Goal: Task Accomplishment & Management: Manage account settings

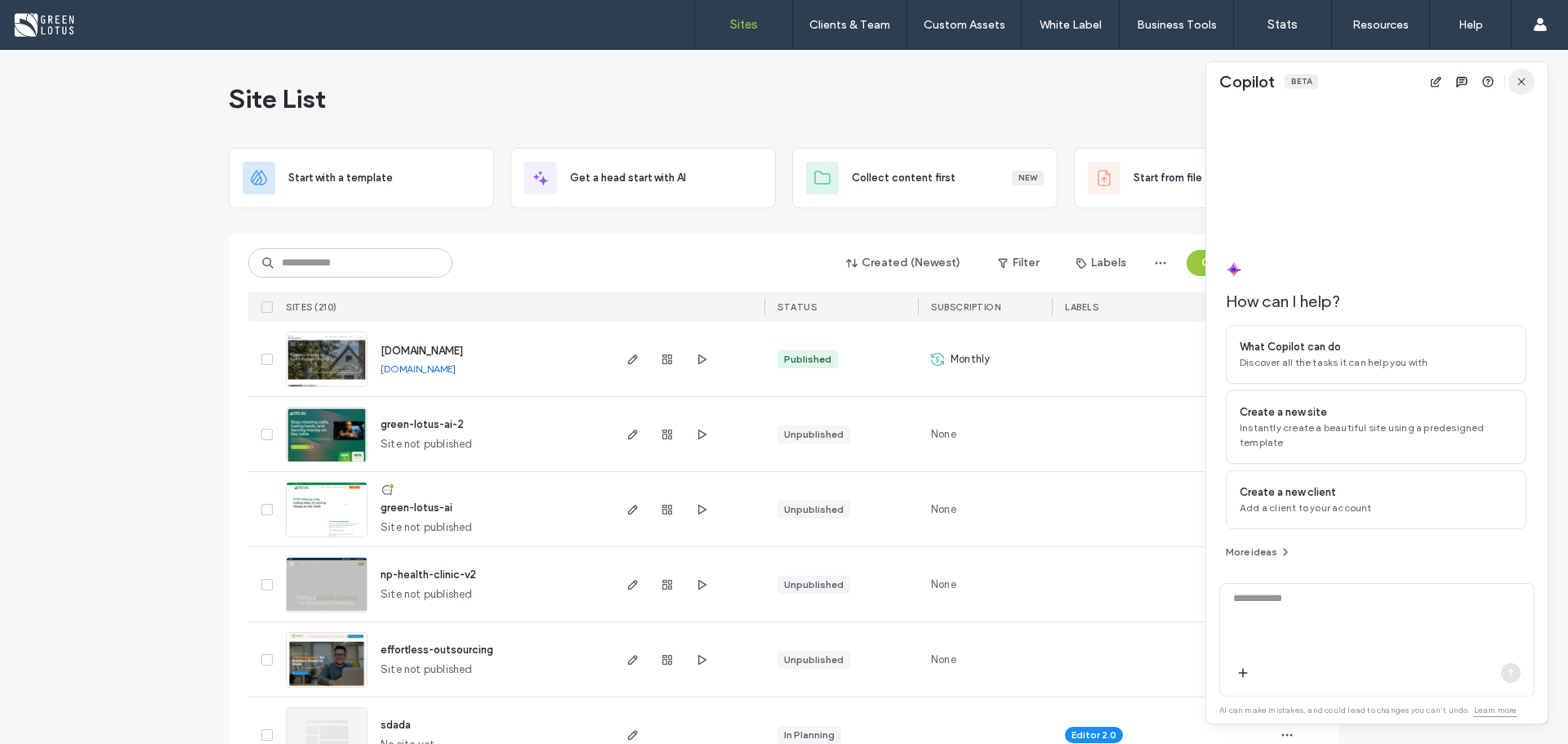
click at [1520, 77] on icon "button" at bounding box center [1521, 82] width 13 height 13
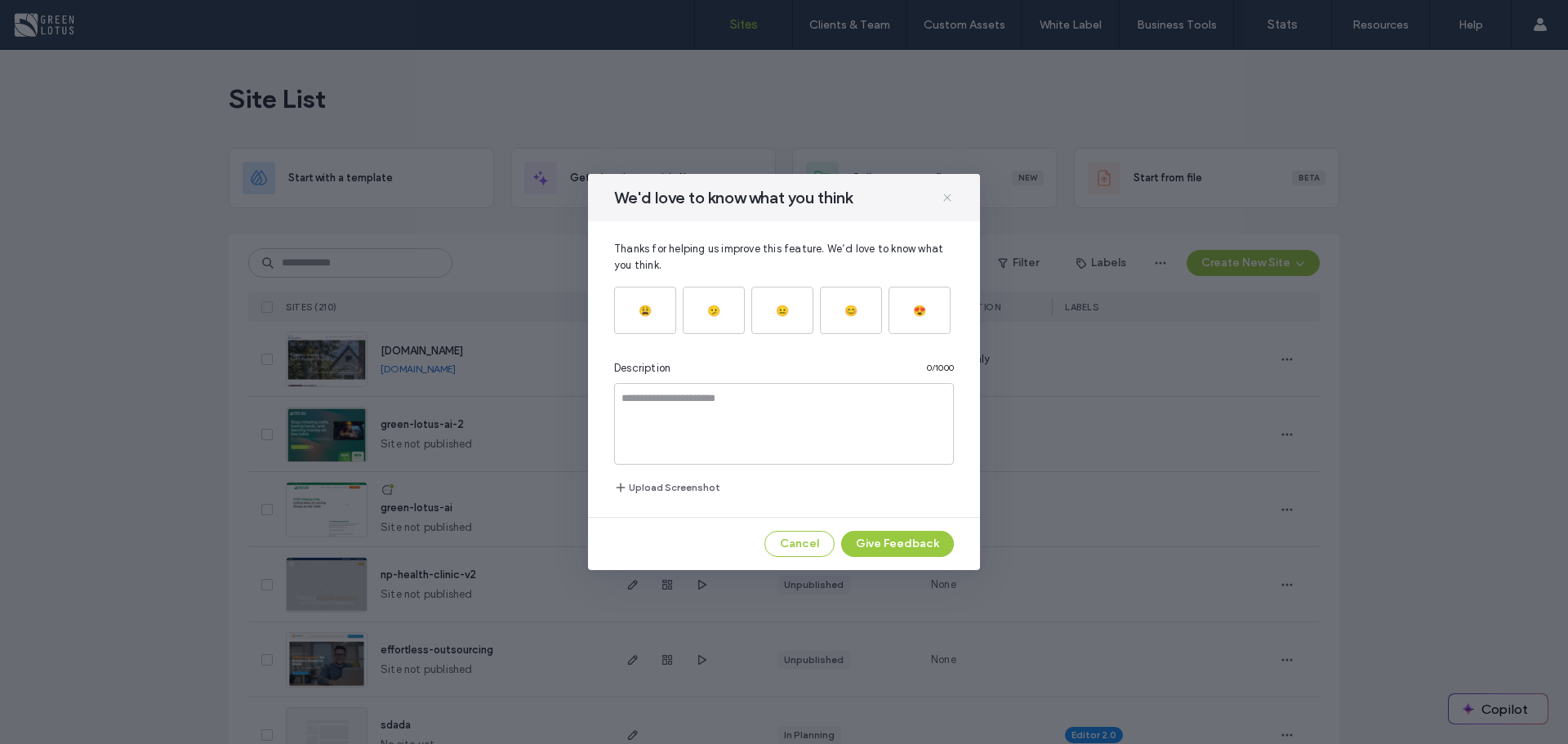
click at [946, 200] on icon at bounding box center [947, 197] width 13 height 13
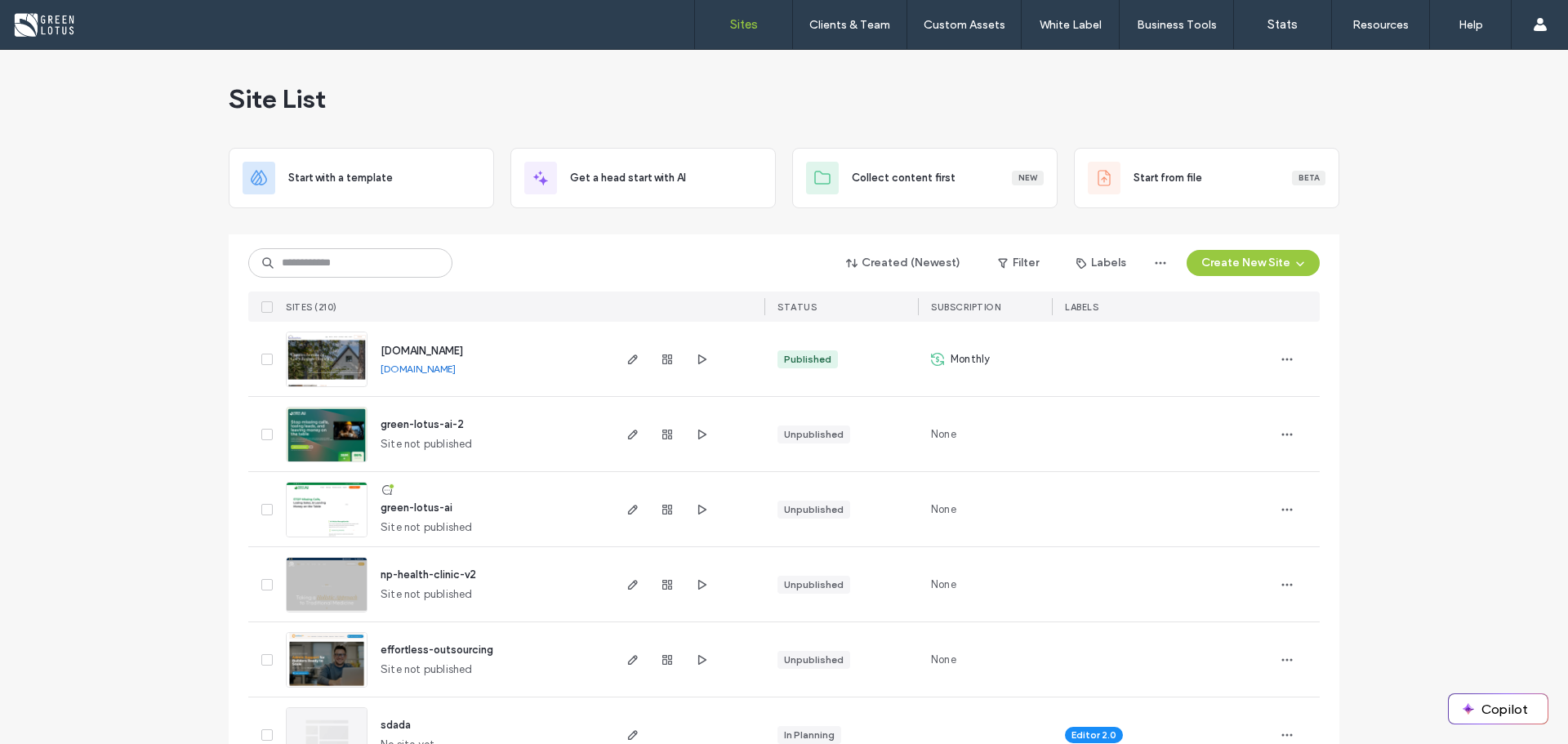
click at [630, 361] on icon "button" at bounding box center [633, 359] width 13 height 13
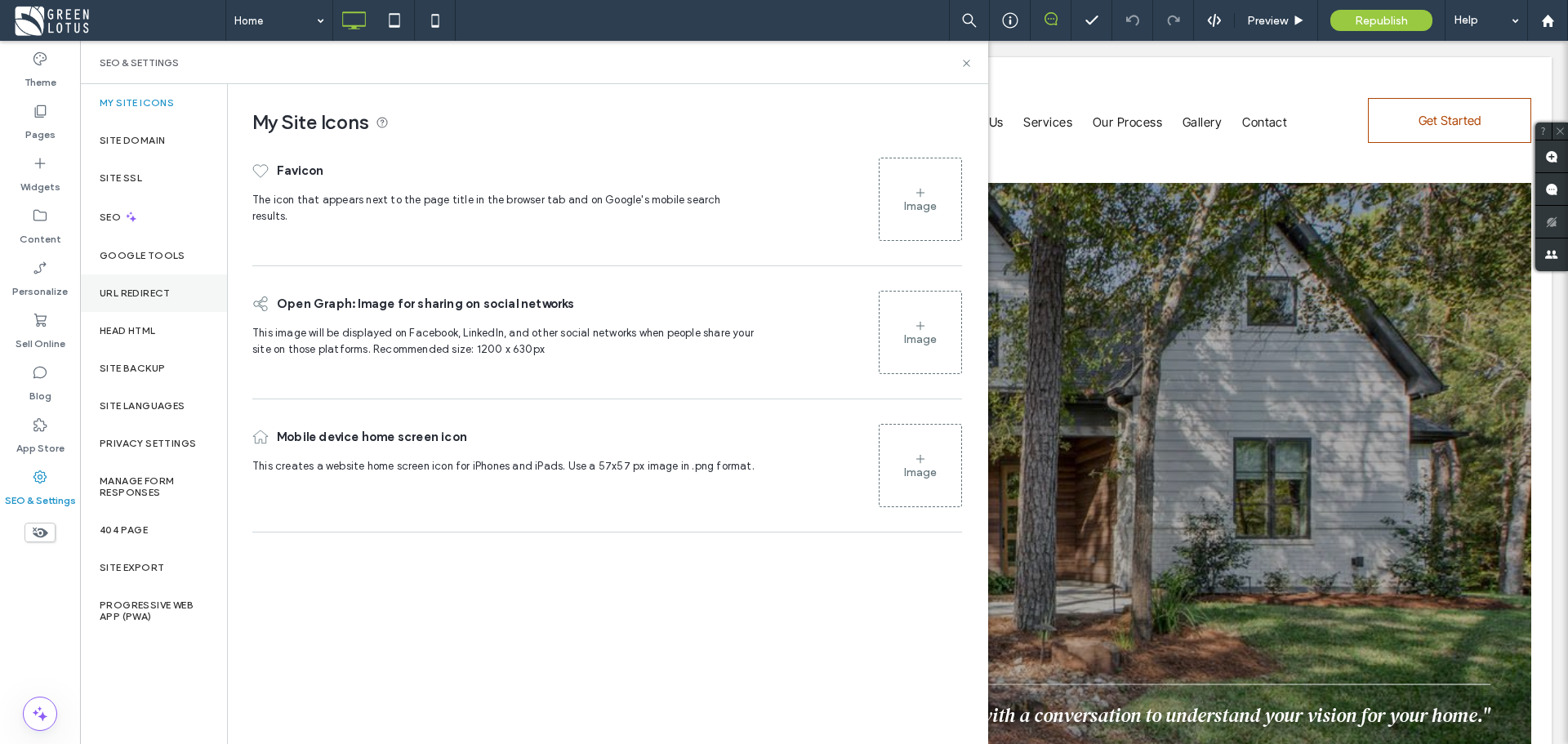
click at [153, 280] on div "URL Redirect" at bounding box center [154, 293] width 147 height 37
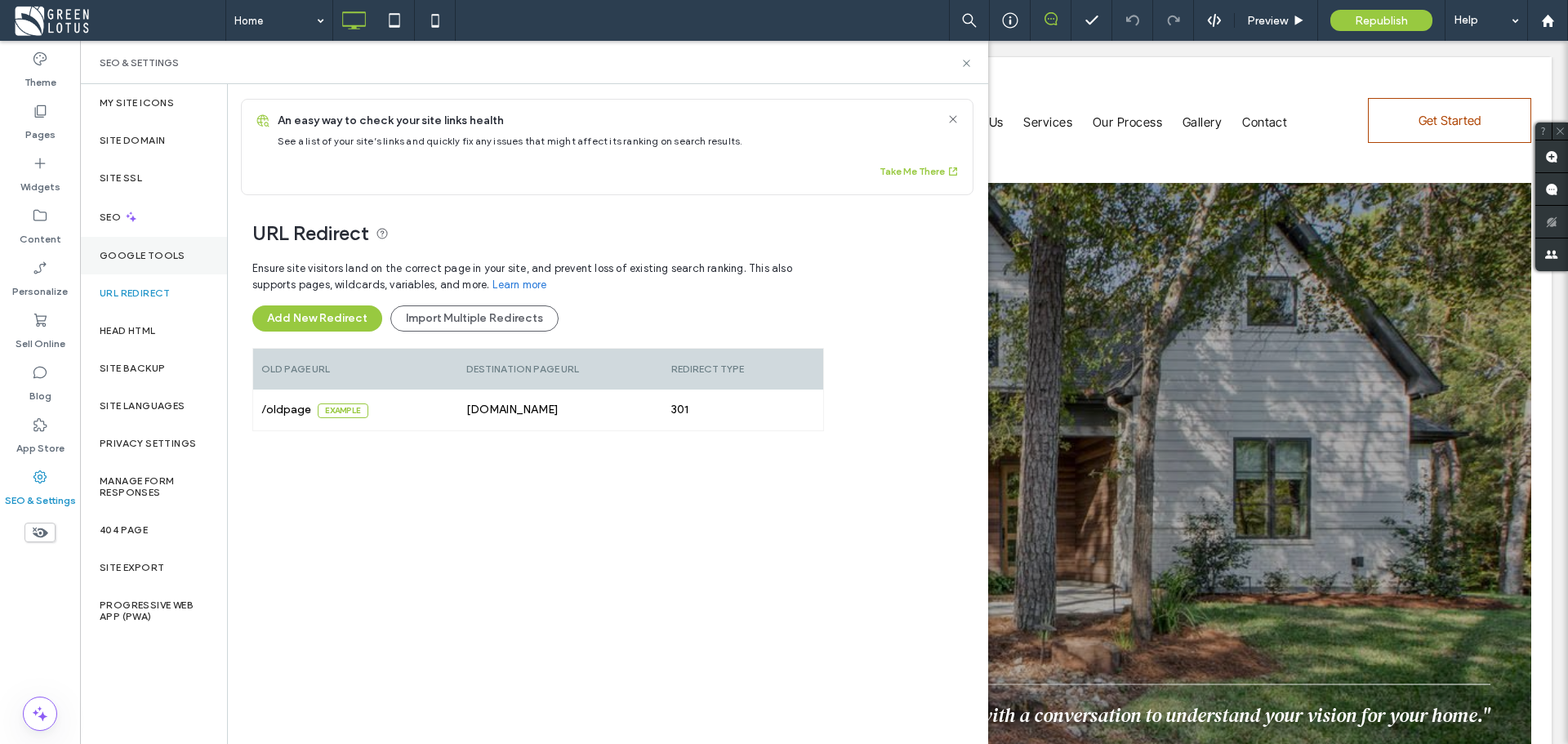
click at [154, 248] on div "Google Tools" at bounding box center [154, 255] width 147 height 37
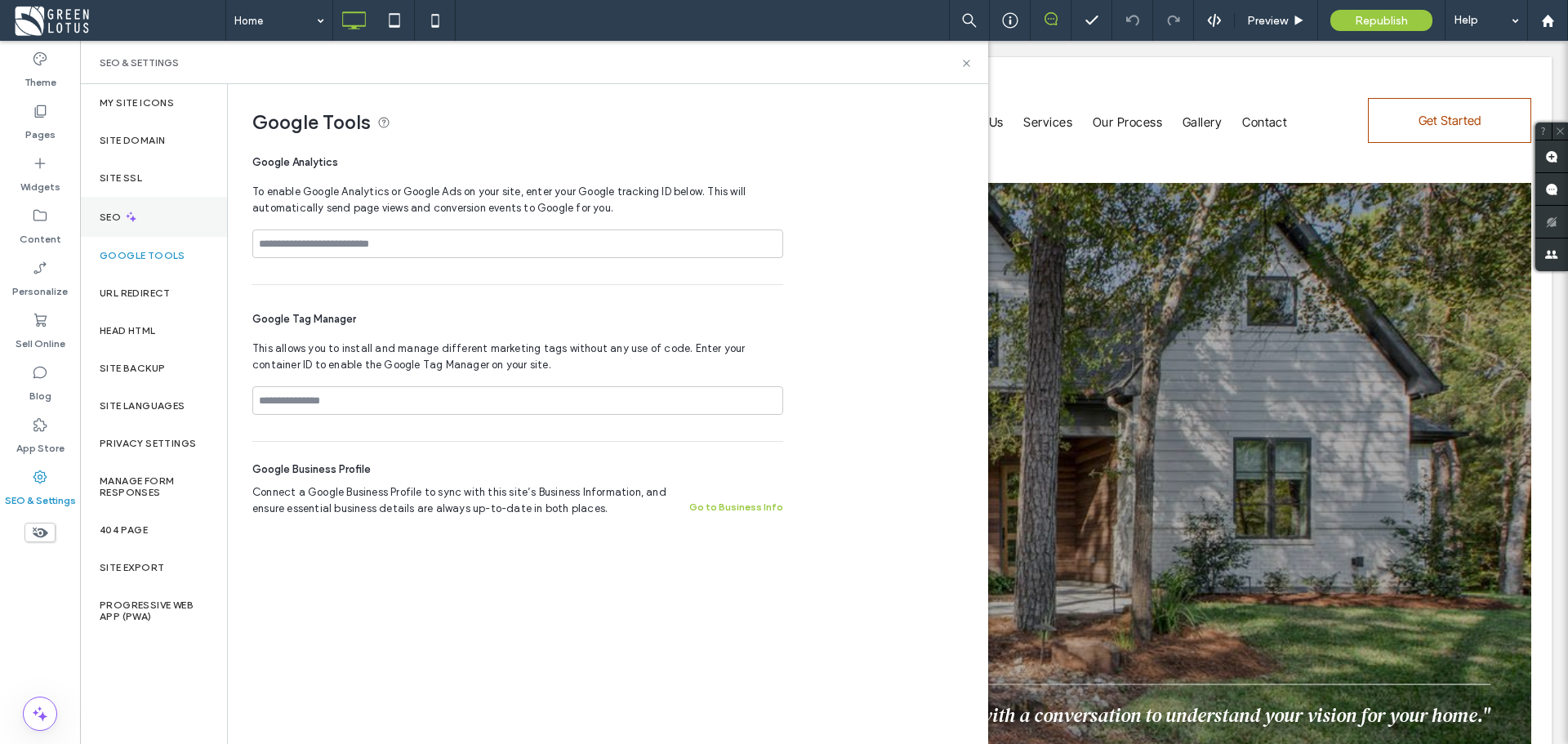
click at [169, 214] on div "SEO" at bounding box center [154, 216] width 147 height 40
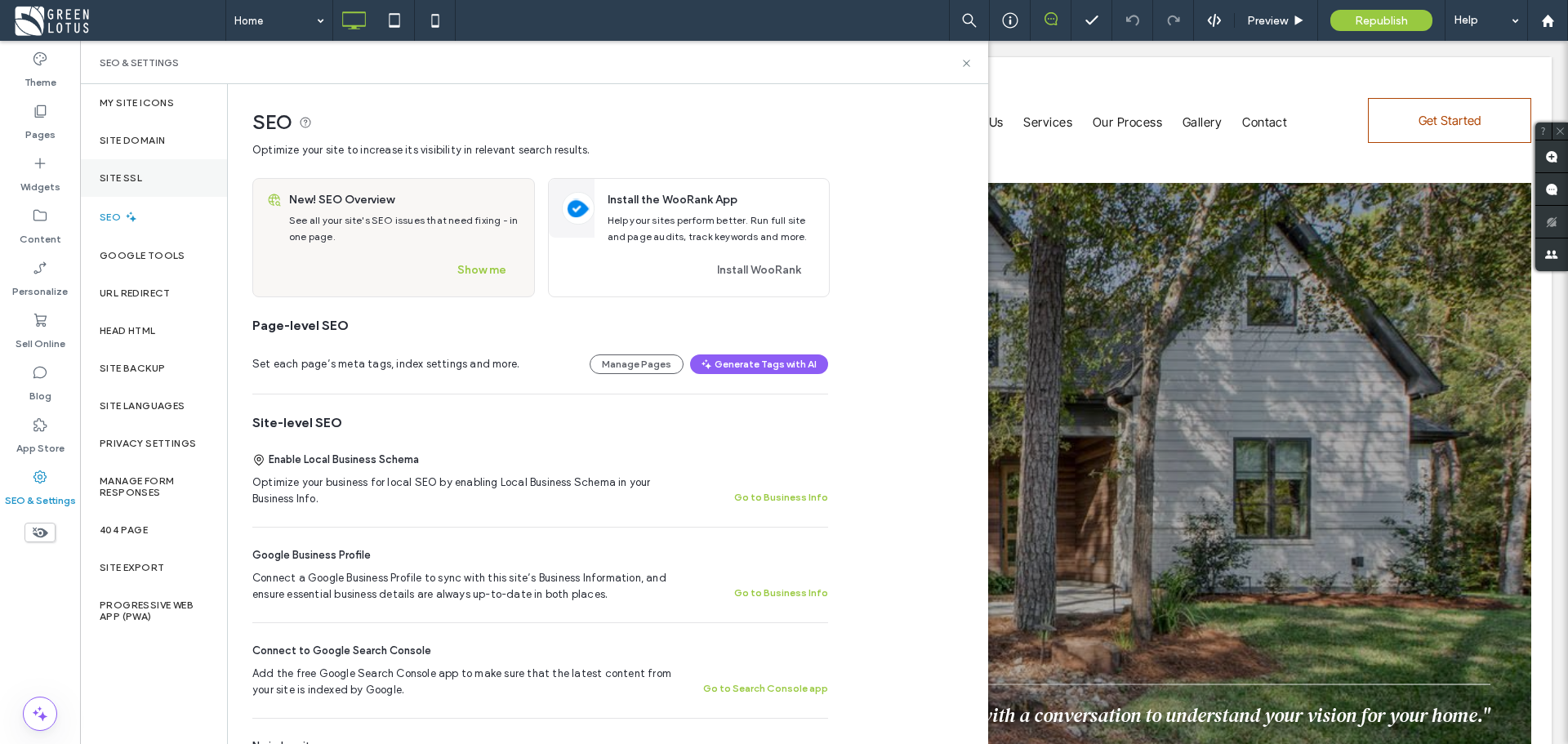
click at [175, 180] on div "Site SSL" at bounding box center [154, 178] width 147 height 37
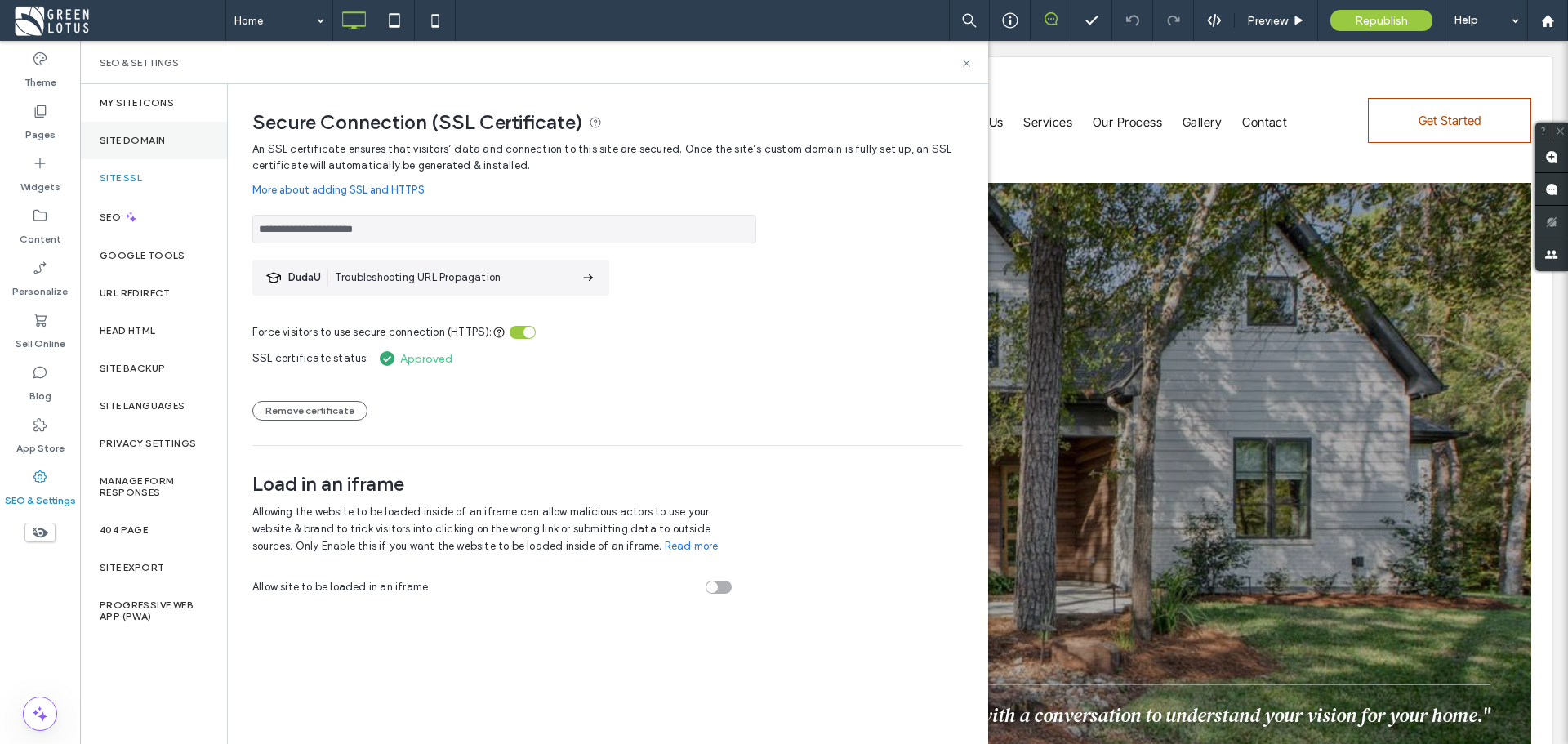
click at [175, 142] on div "Site Domain" at bounding box center [154, 141] width 147 height 37
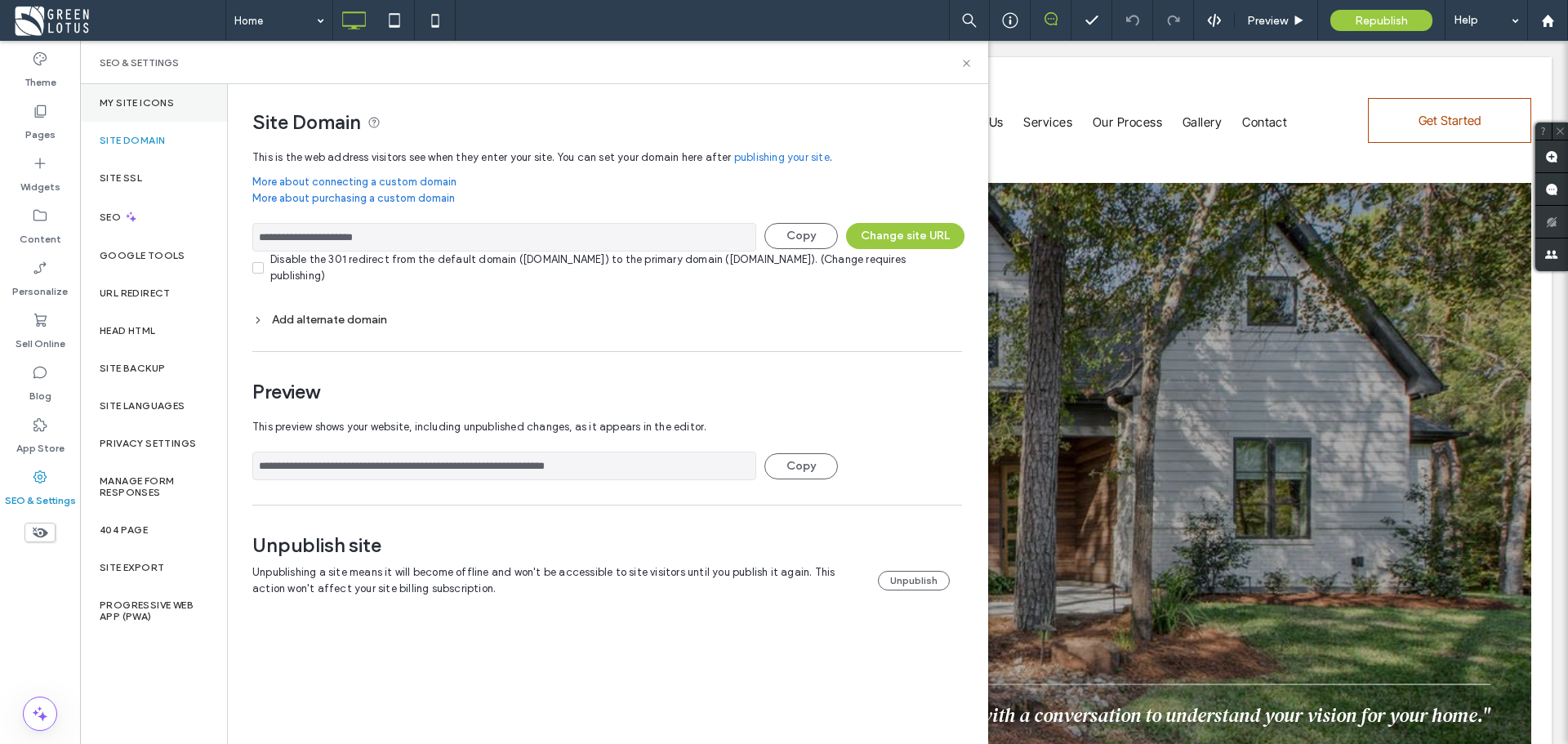
click at [170, 105] on label "My Site Icons" at bounding box center [137, 102] width 74 height 11
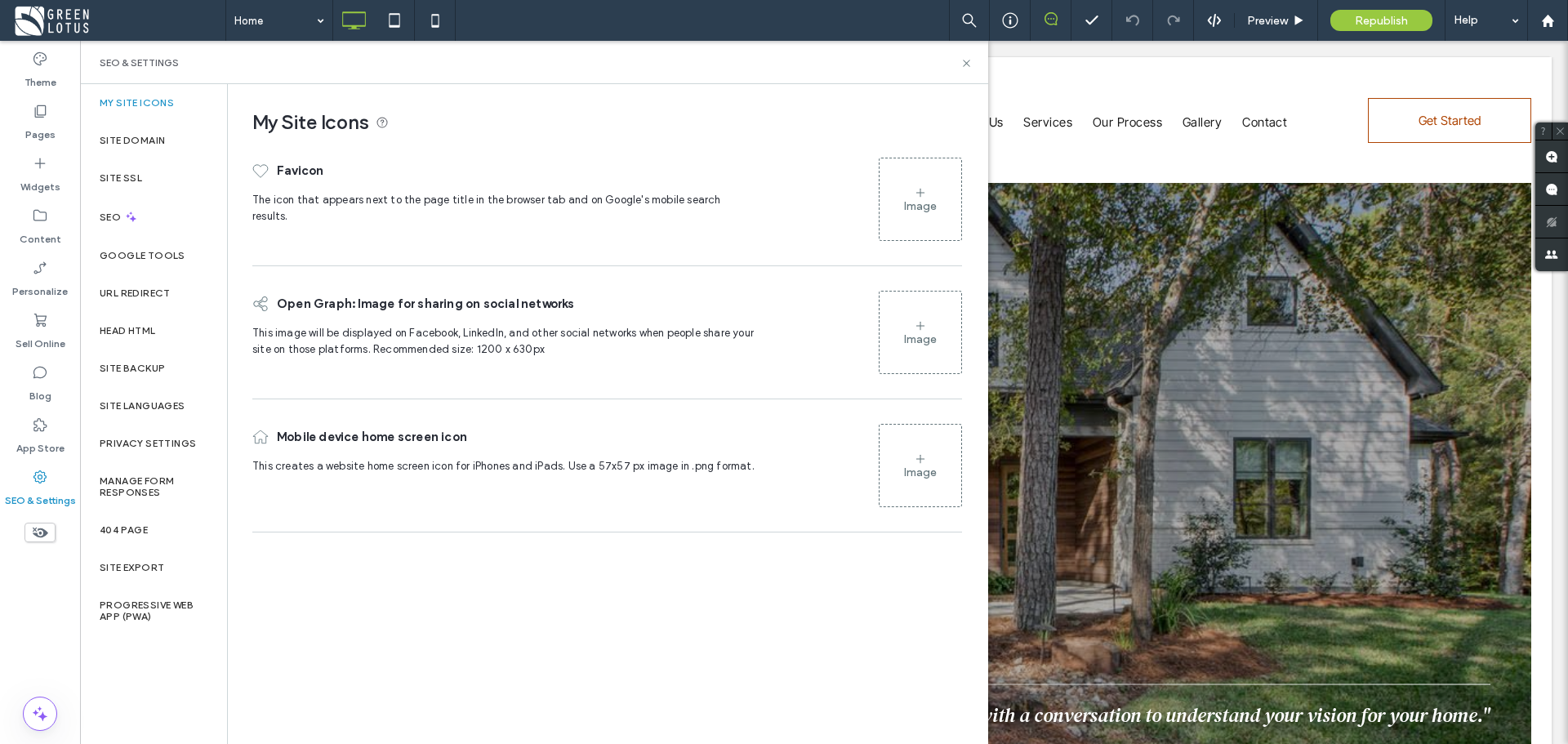
click at [912, 192] on div "Image" at bounding box center [920, 199] width 82 height 78
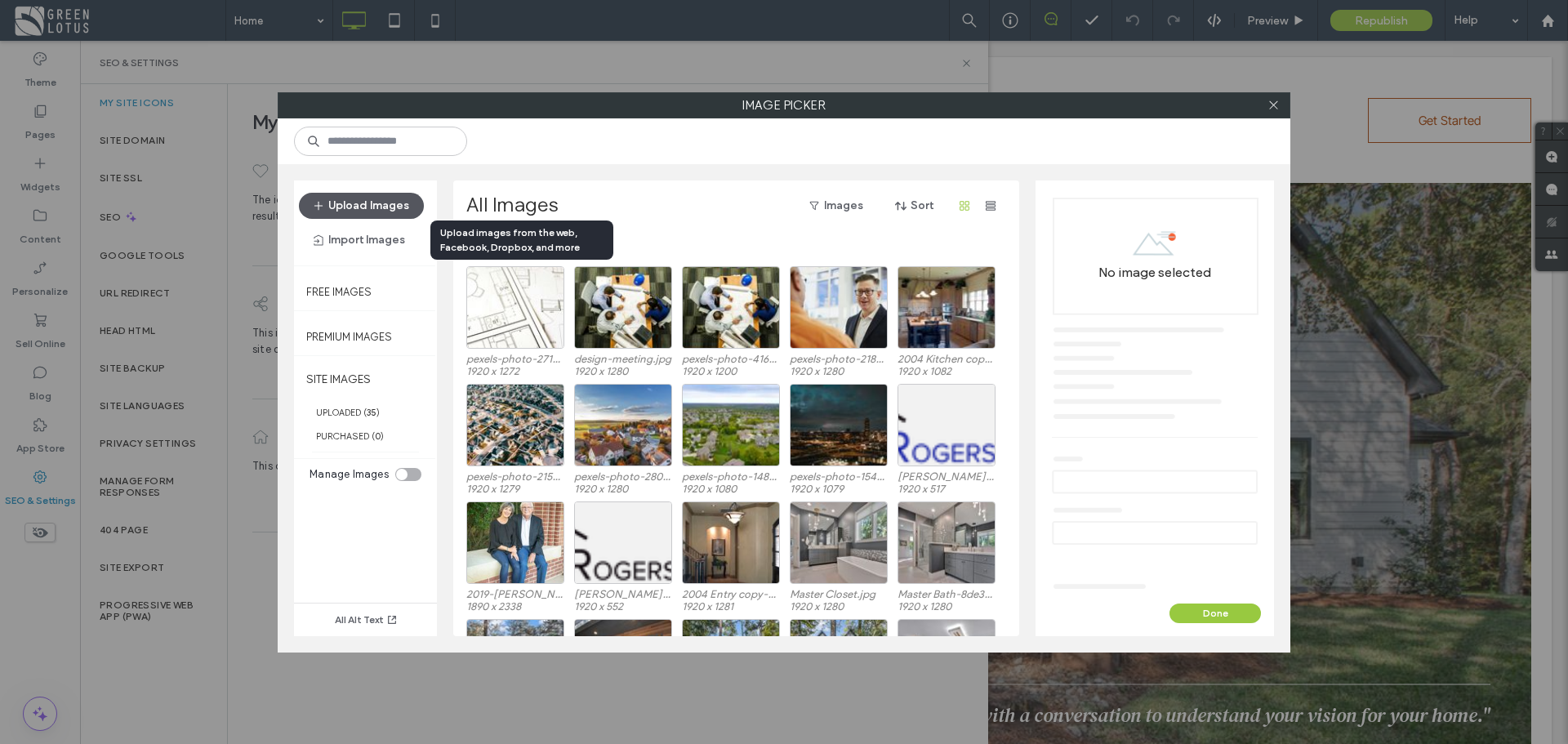
click at [355, 209] on button "Upload Images" at bounding box center [361, 206] width 125 height 26
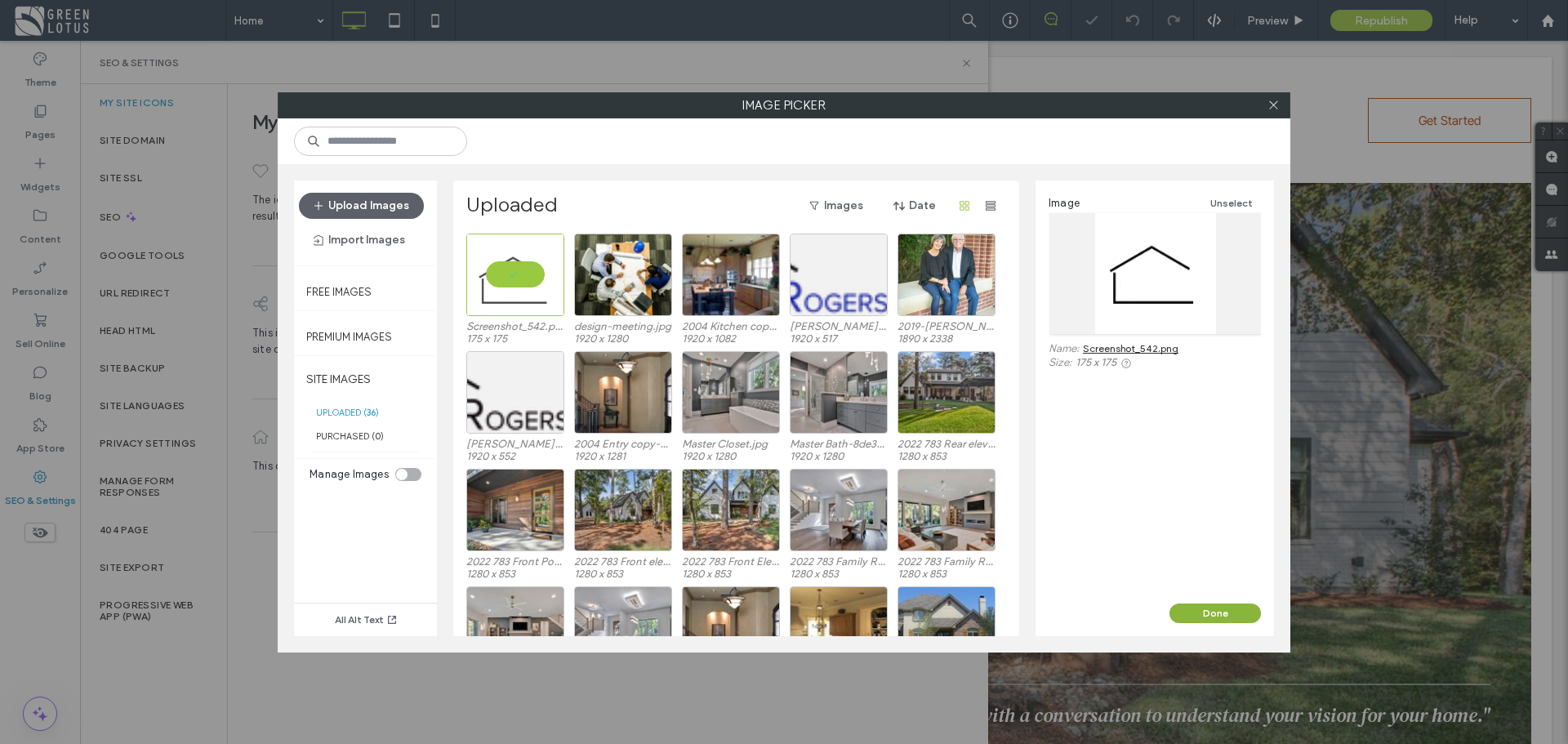
click at [1210, 610] on button "Done" at bounding box center [1215, 613] width 91 height 20
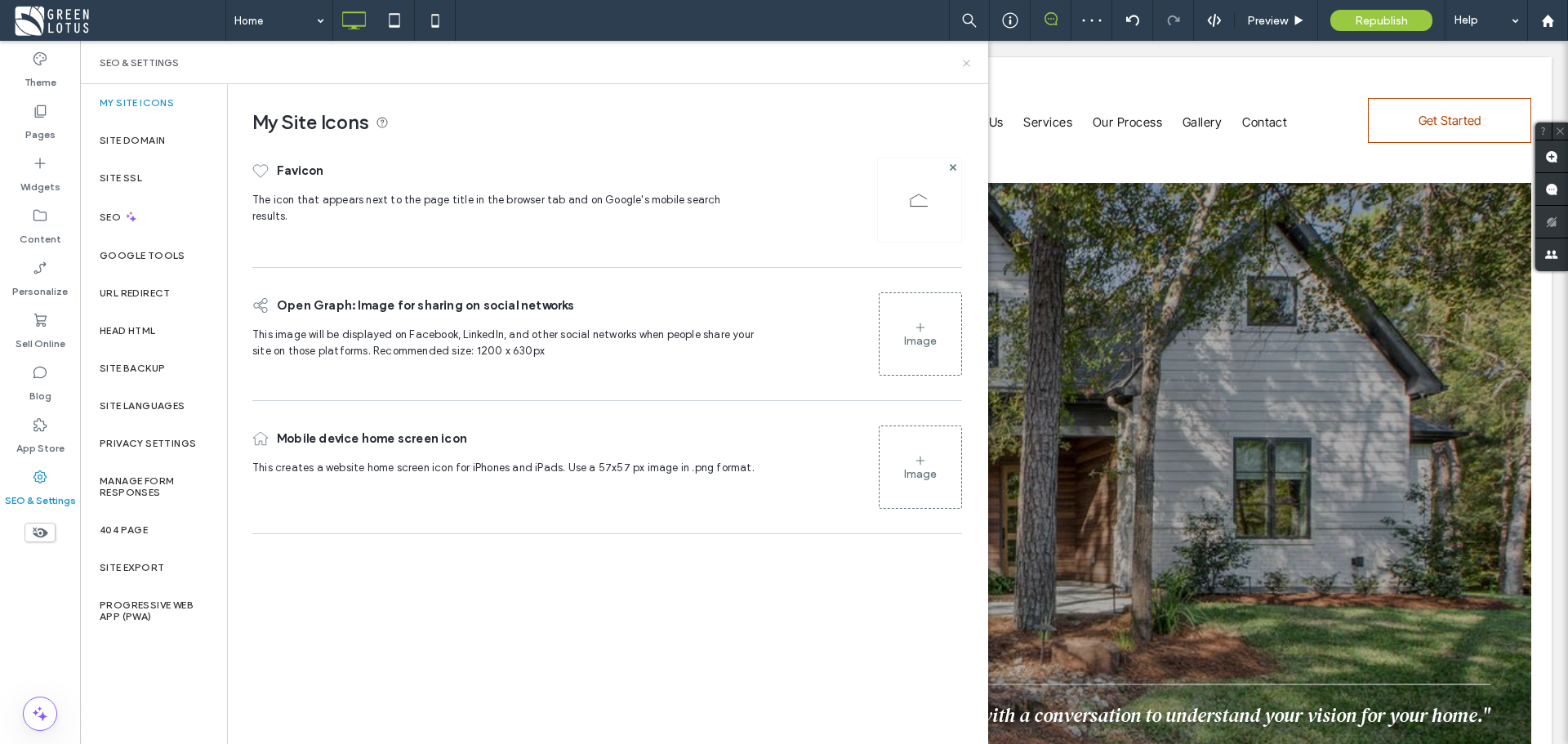
click at [971, 64] on icon at bounding box center [966, 62] width 12 height 12
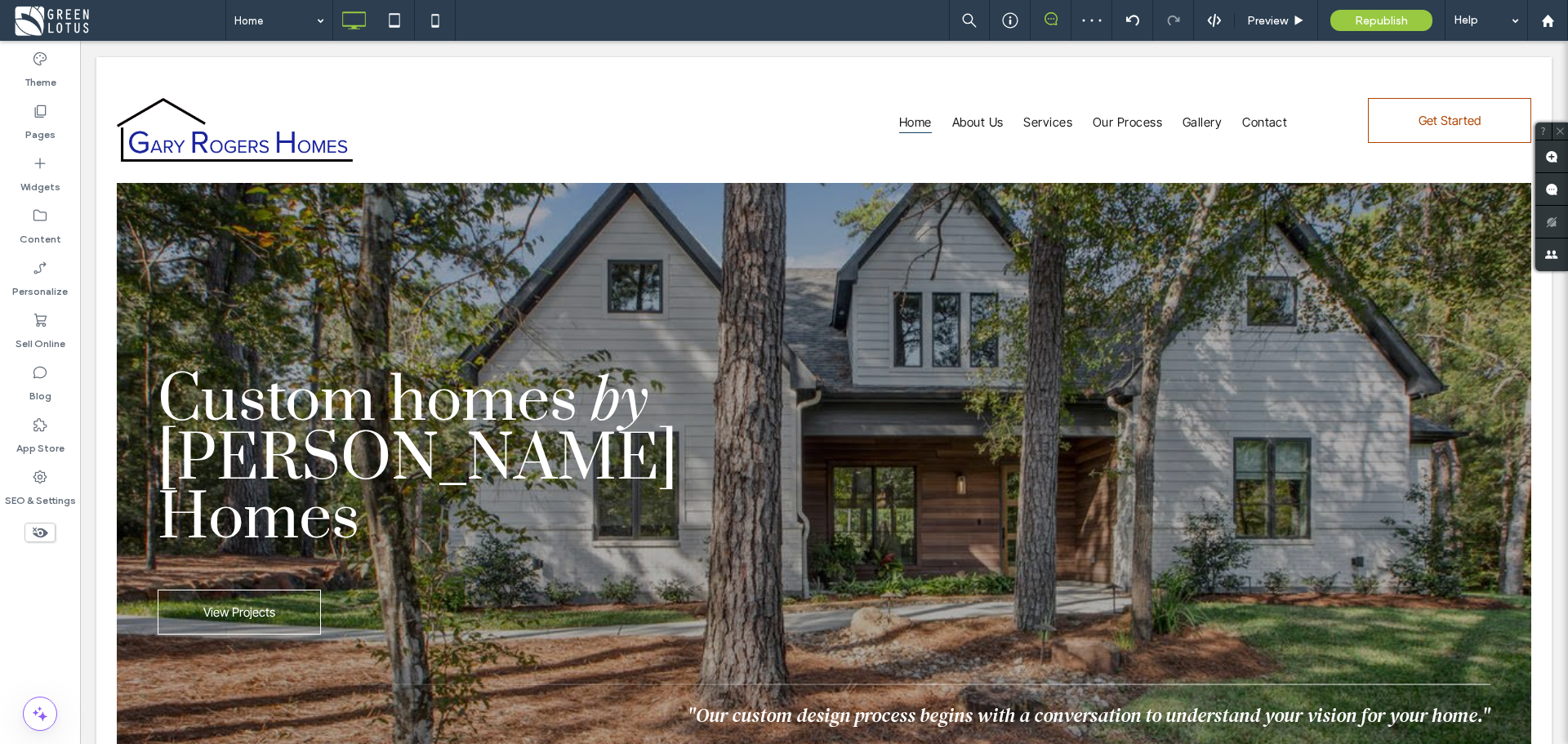
click at [1369, 24] on span "Republish" at bounding box center [1381, 20] width 53 height 14
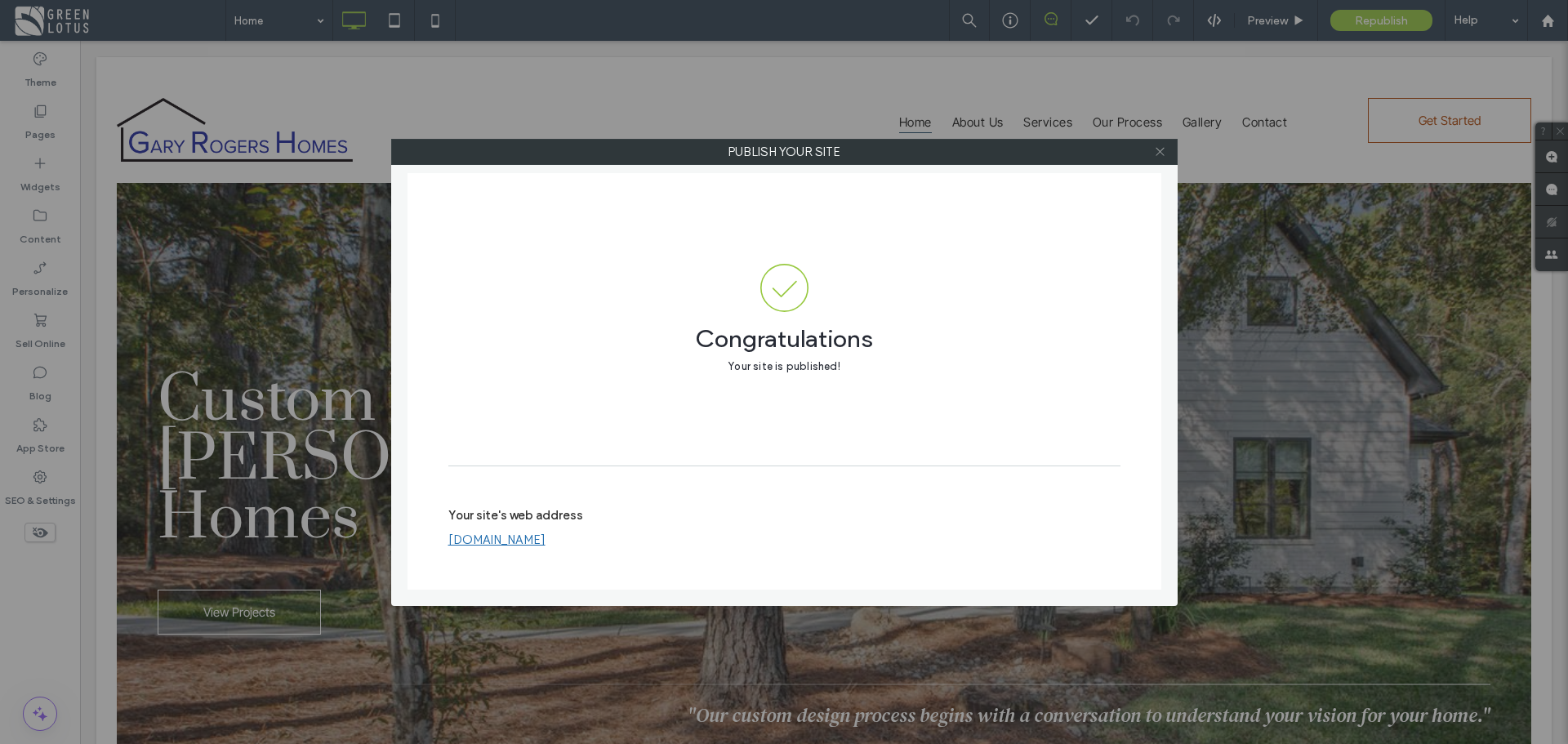
click at [1156, 157] on span at bounding box center [1159, 152] width 12 height 24
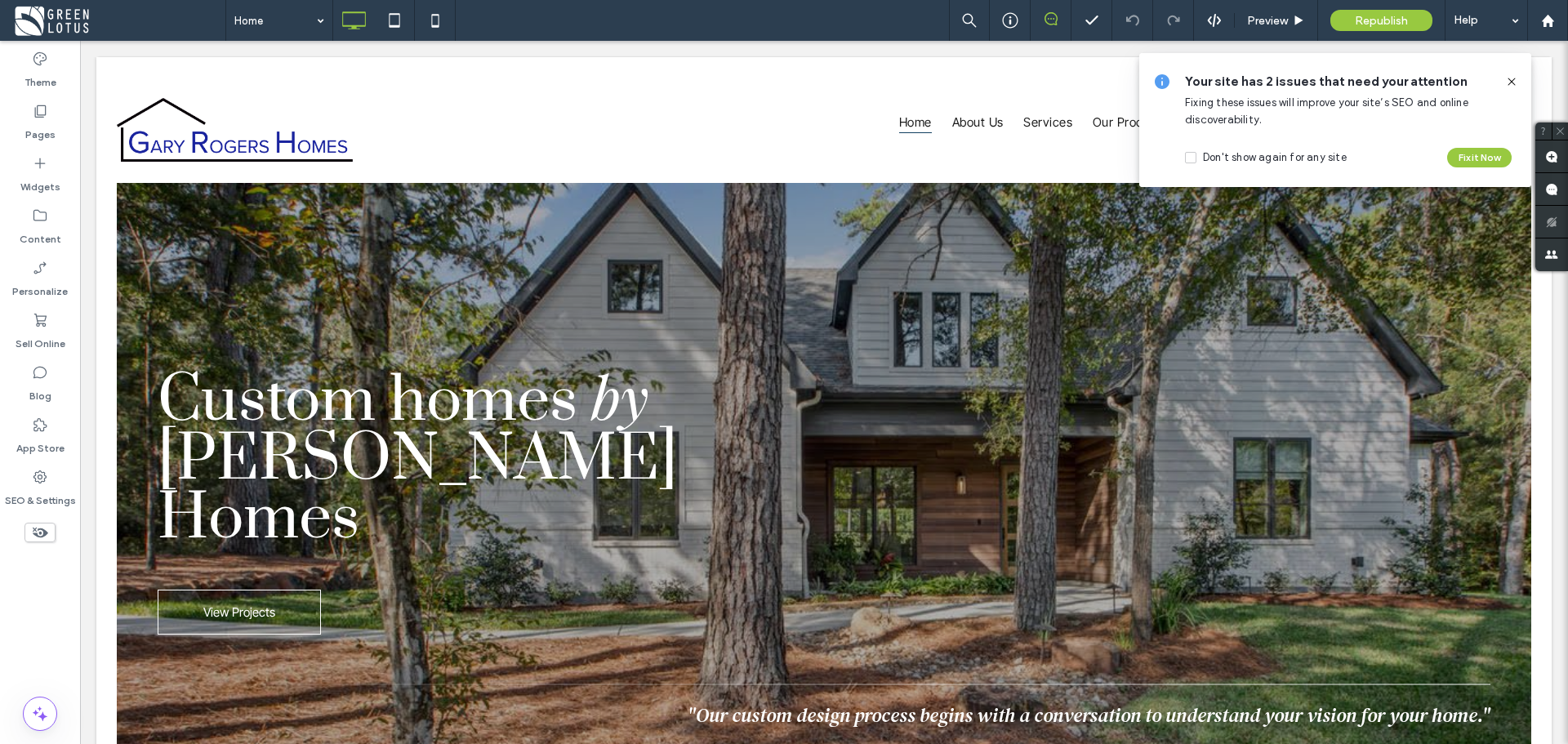
click at [1514, 82] on icon at bounding box center [1511, 82] width 13 height 13
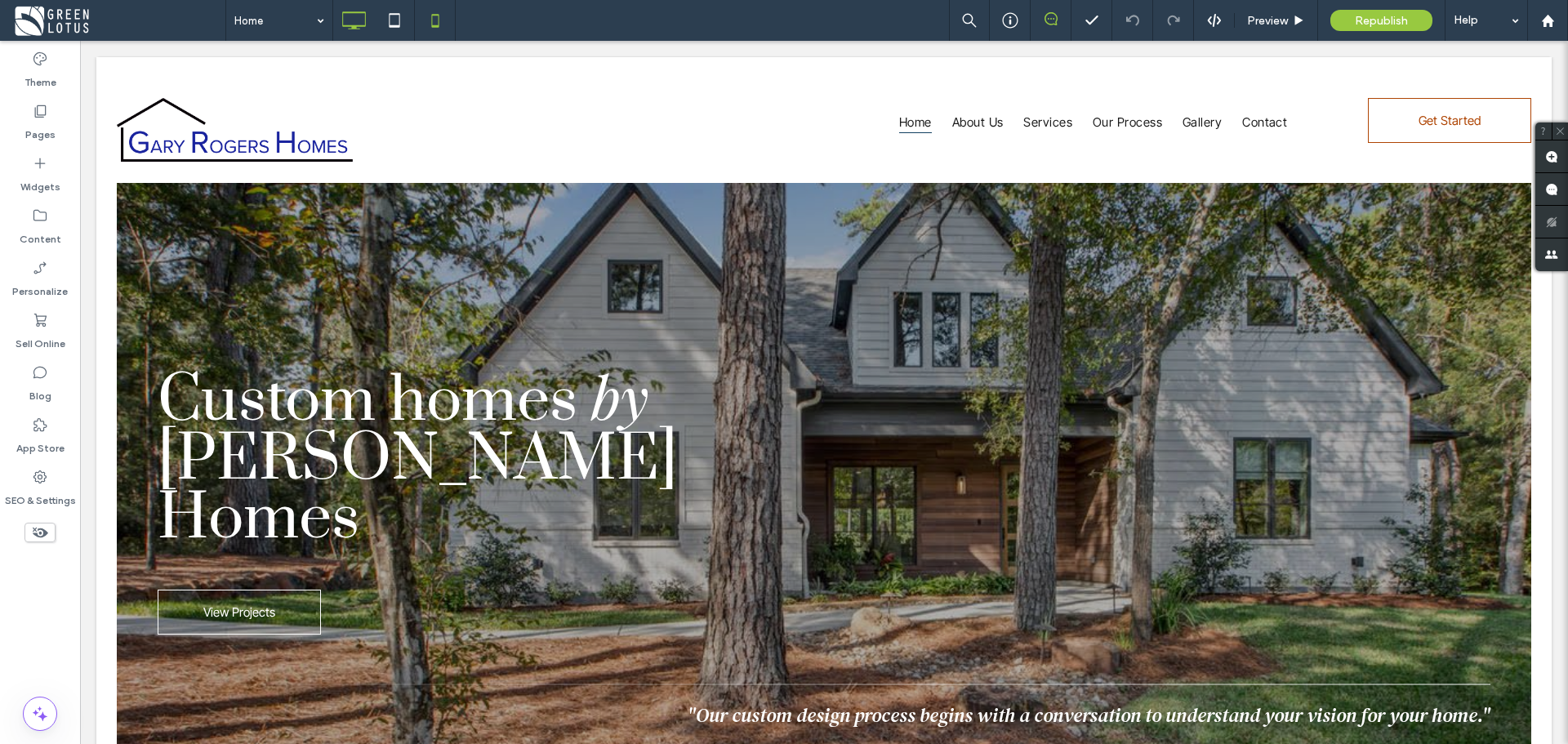
click at [426, 17] on icon at bounding box center [435, 20] width 33 height 33
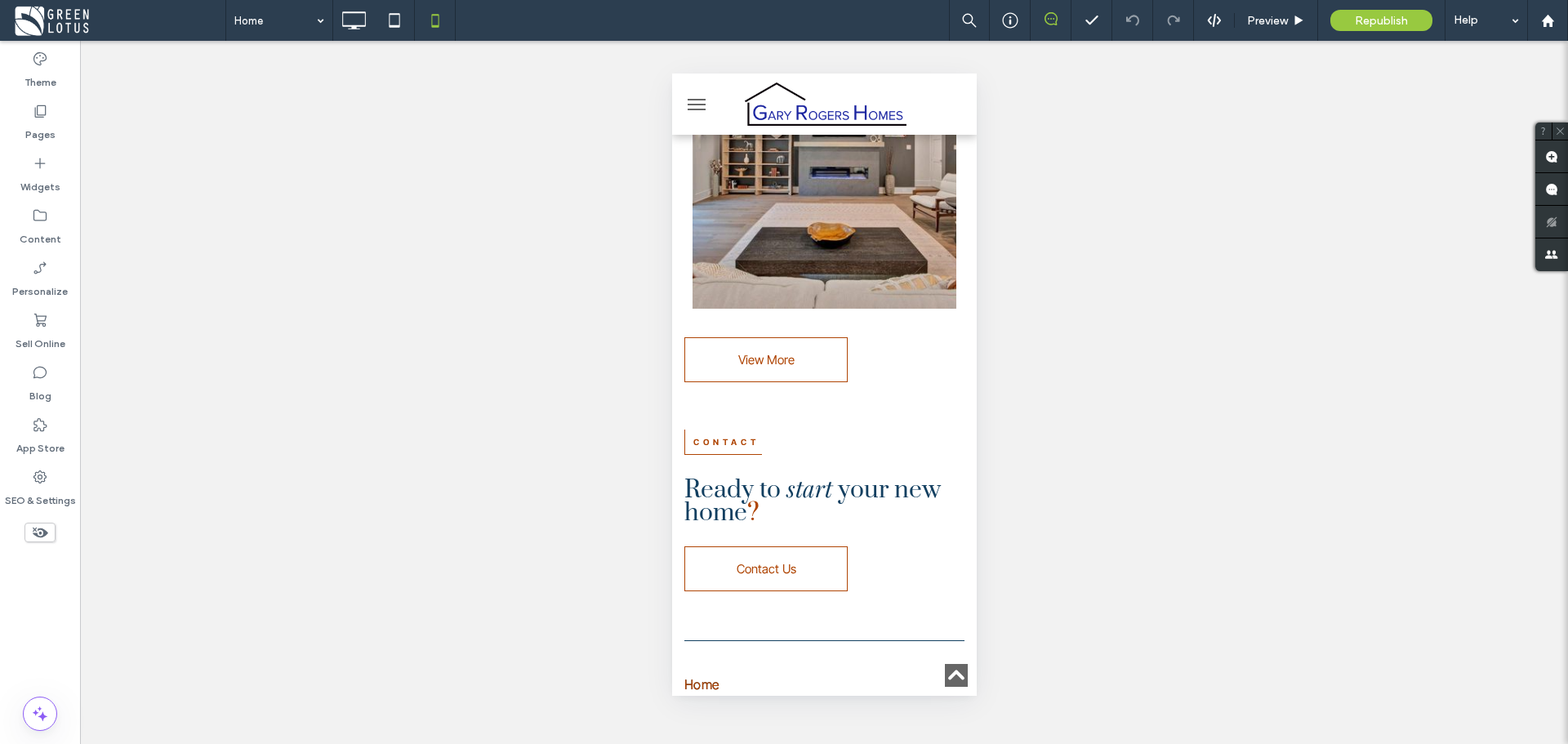
scroll to position [6312, 0]
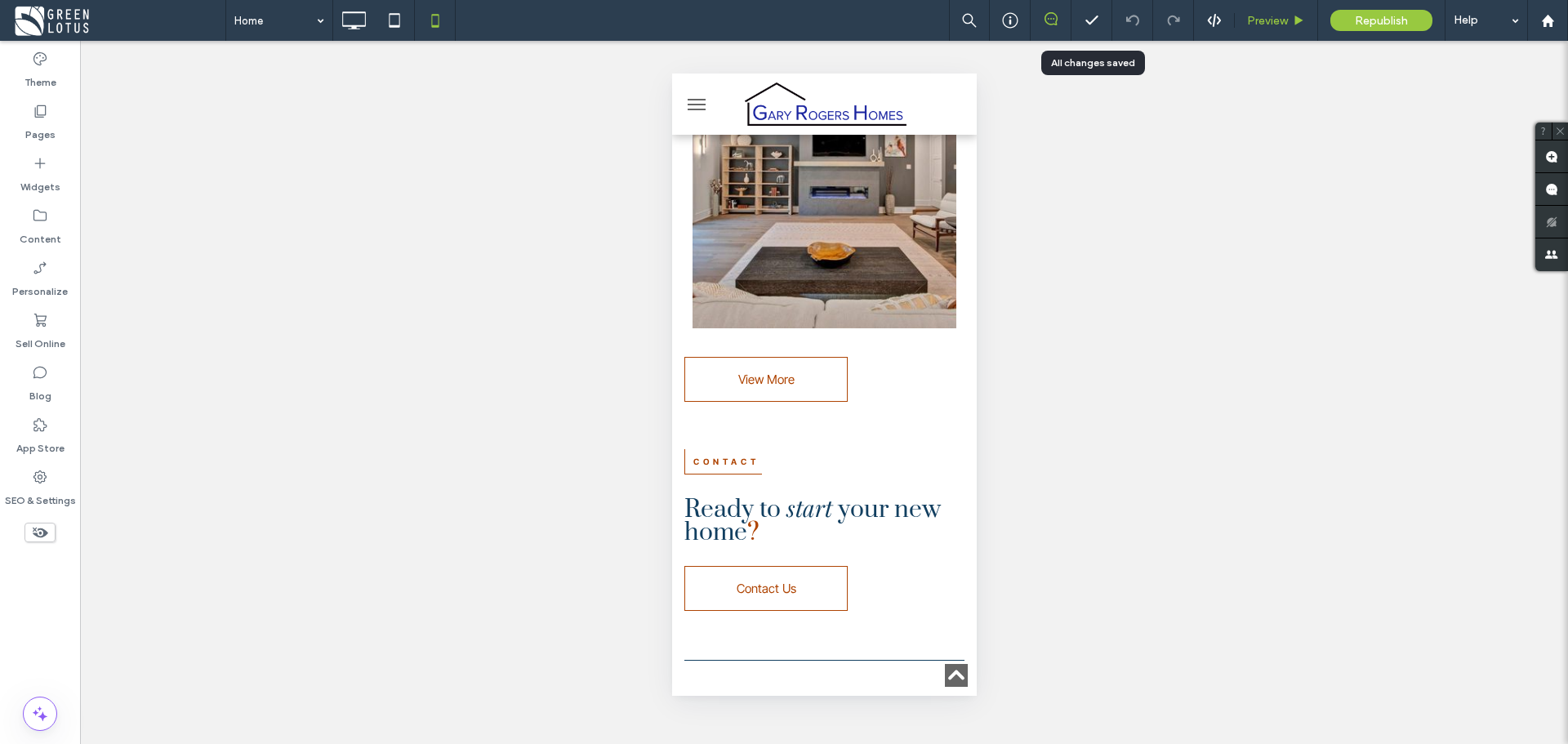
click at [1254, 12] on div "Preview" at bounding box center [1276, 20] width 83 height 41
click at [1267, 20] on span "Preview" at bounding box center [1267, 20] width 41 height 14
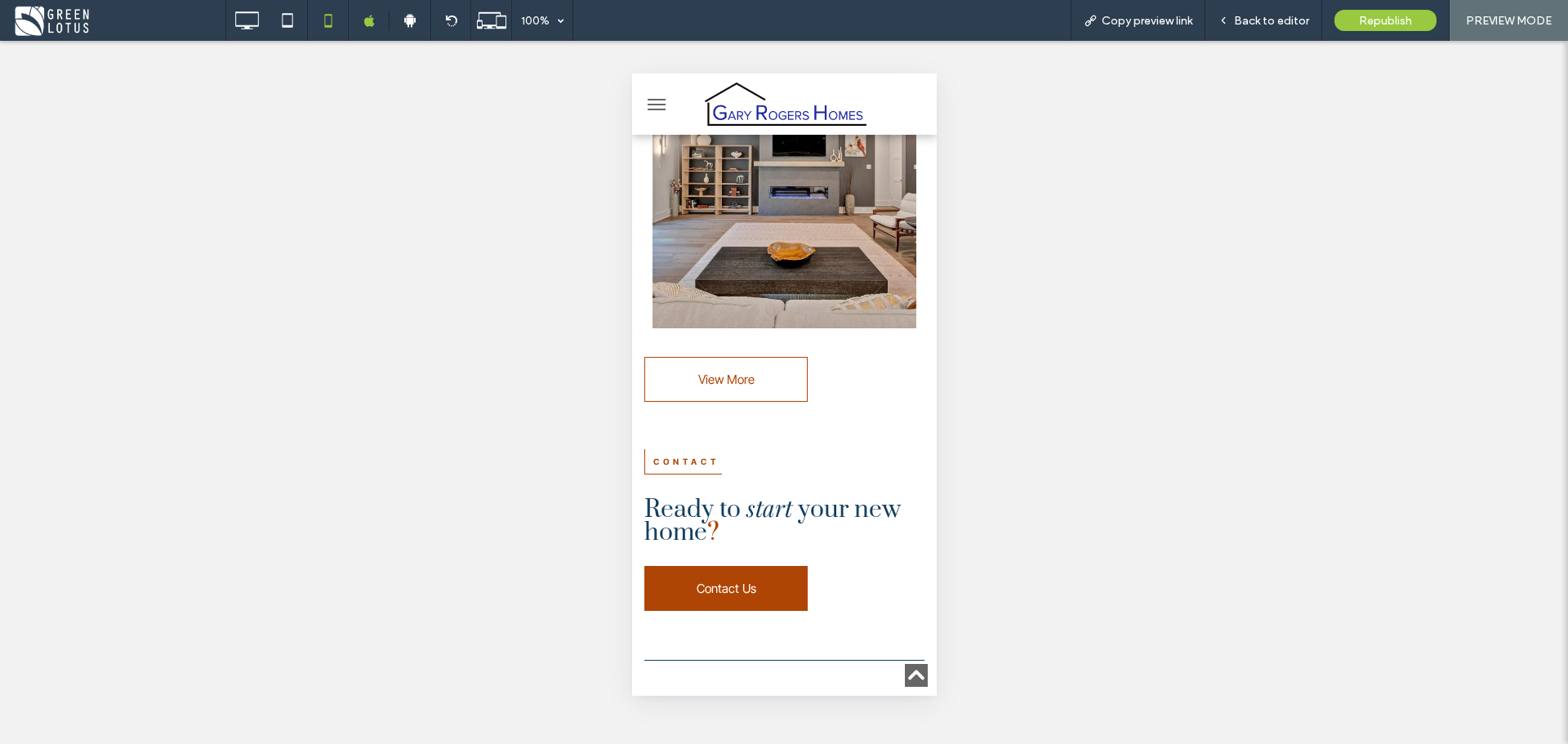
click at [756, 568] on link "Contact Us" at bounding box center [724, 588] width 163 height 45
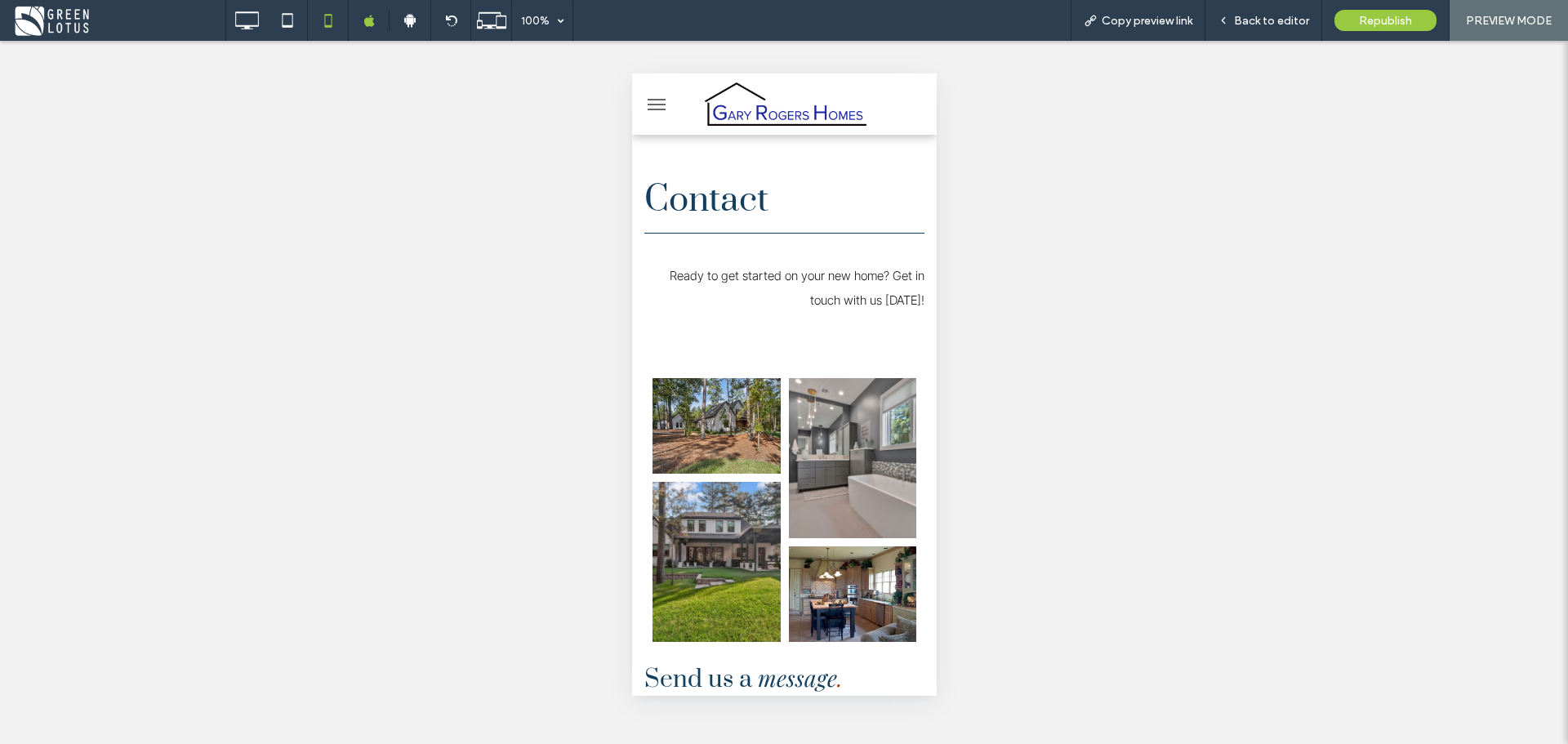
drag, startPoint x: 931, startPoint y: 185, endPoint x: 1599, endPoint y: 212, distance: 668.5
click at [1254, 23] on span "Back to editor" at bounding box center [1271, 20] width 75 height 14
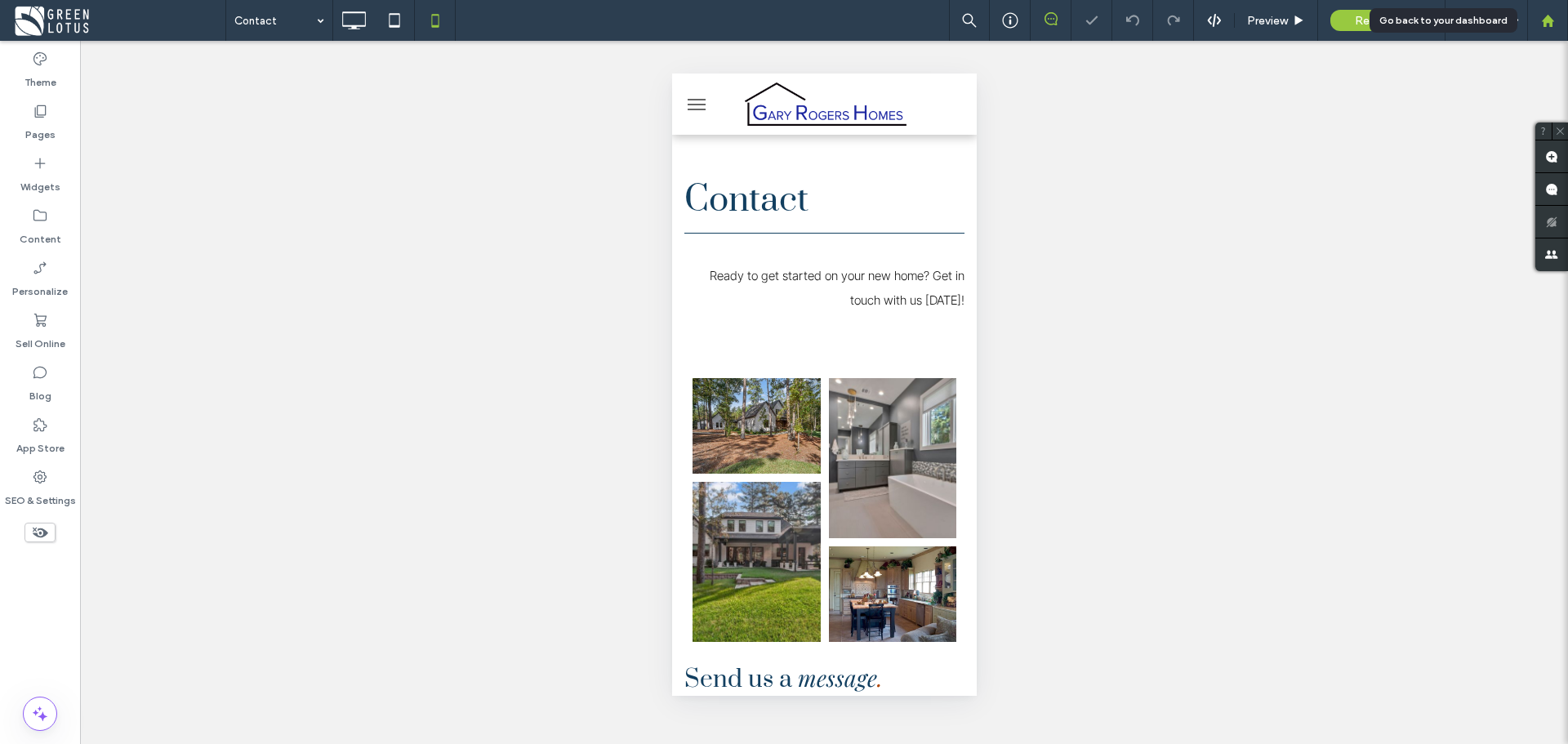
click at [1536, 29] on div at bounding box center [1548, 20] width 41 height 41
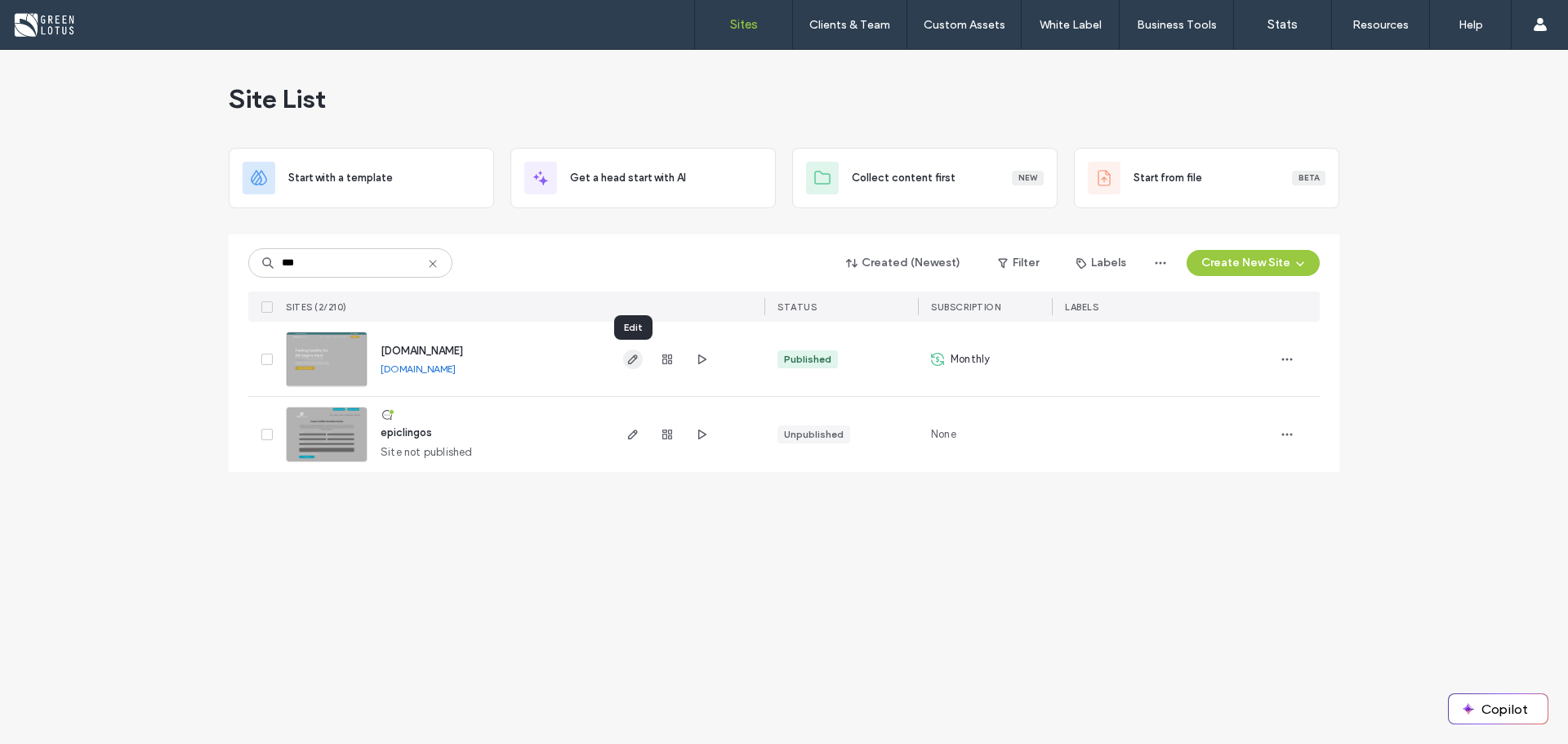
type input "***"
click at [629, 363] on use "button" at bounding box center [632, 359] width 10 height 10
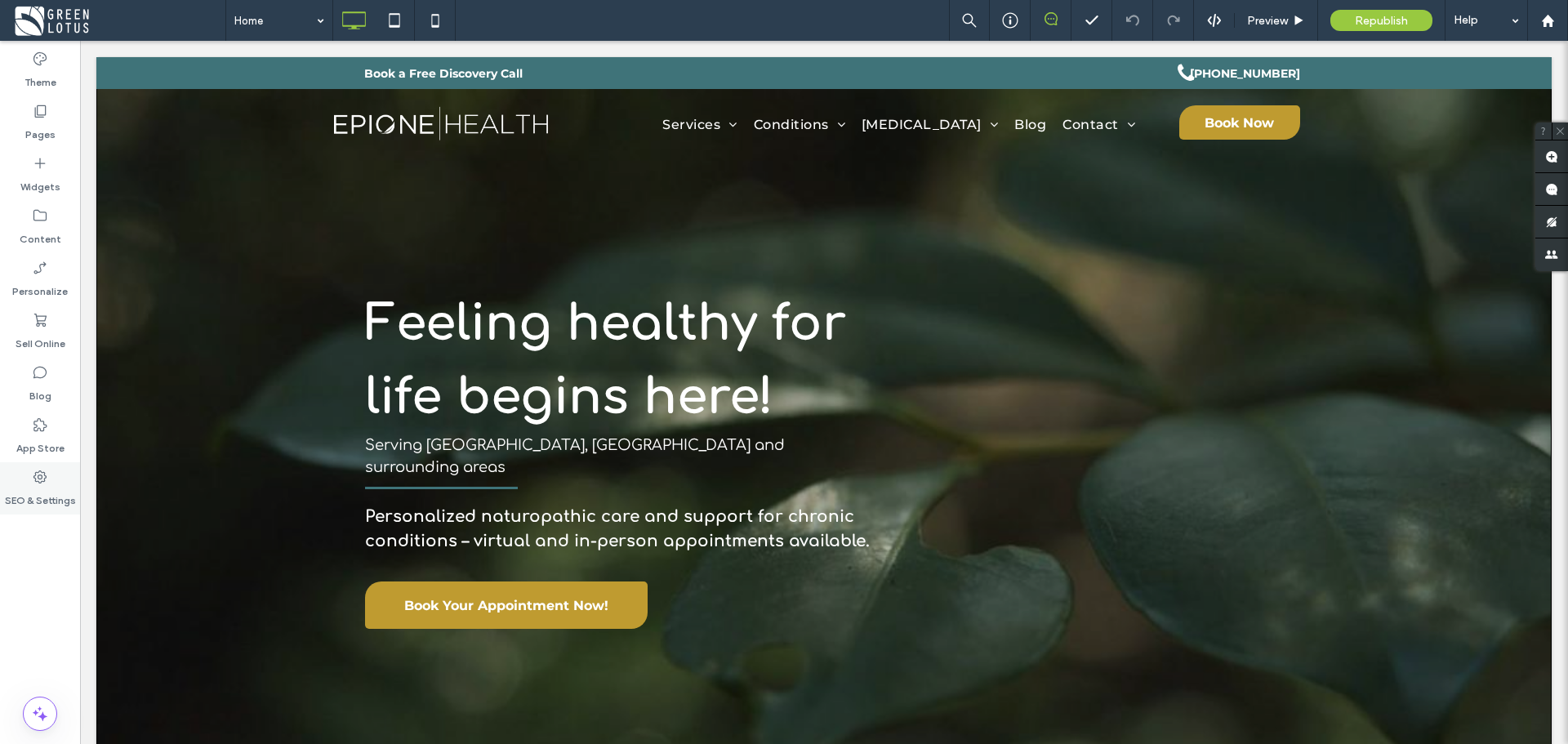
click at [47, 493] on label "SEO & Settings" at bounding box center [40, 496] width 71 height 23
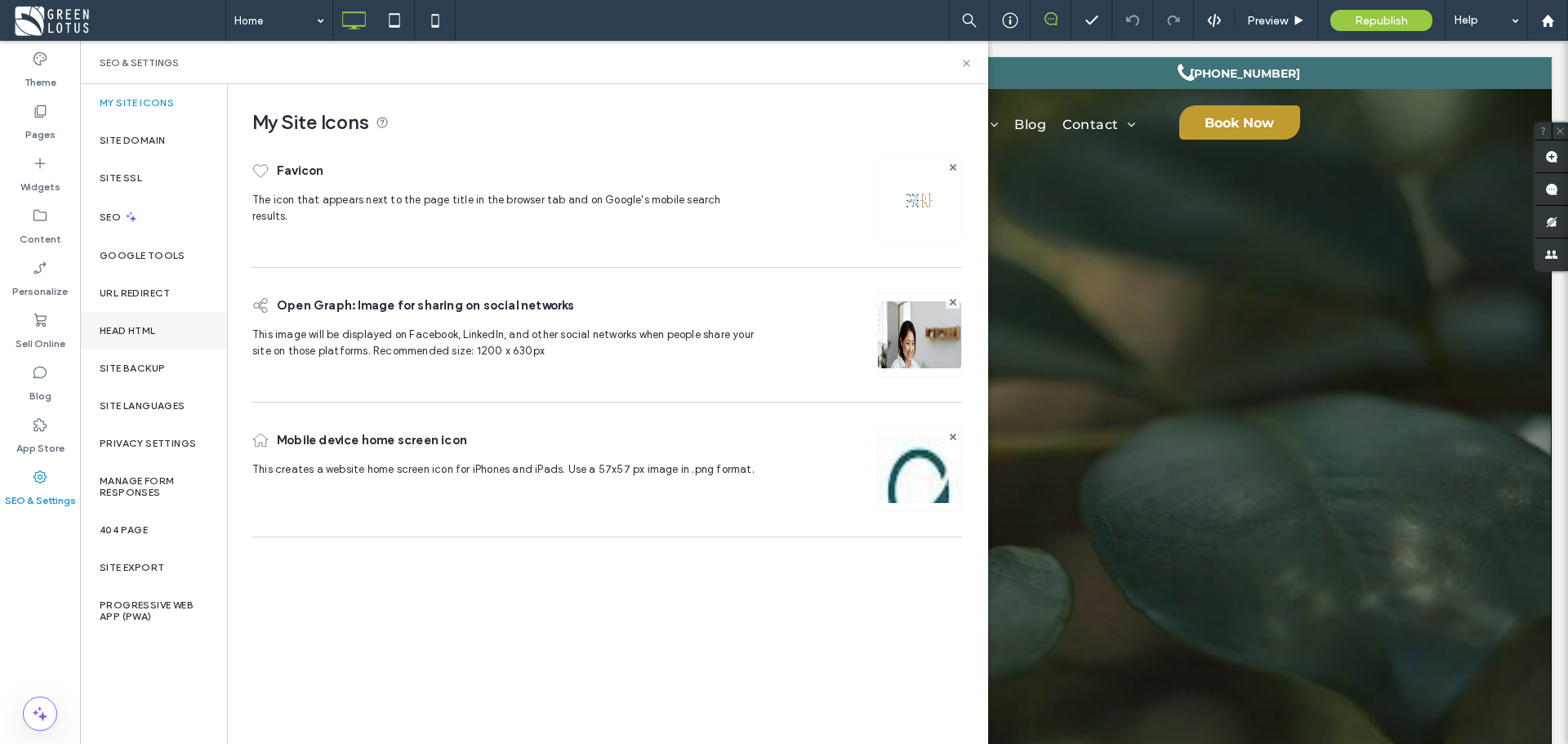
click at [140, 336] on div "Head HTML" at bounding box center [154, 331] width 147 height 37
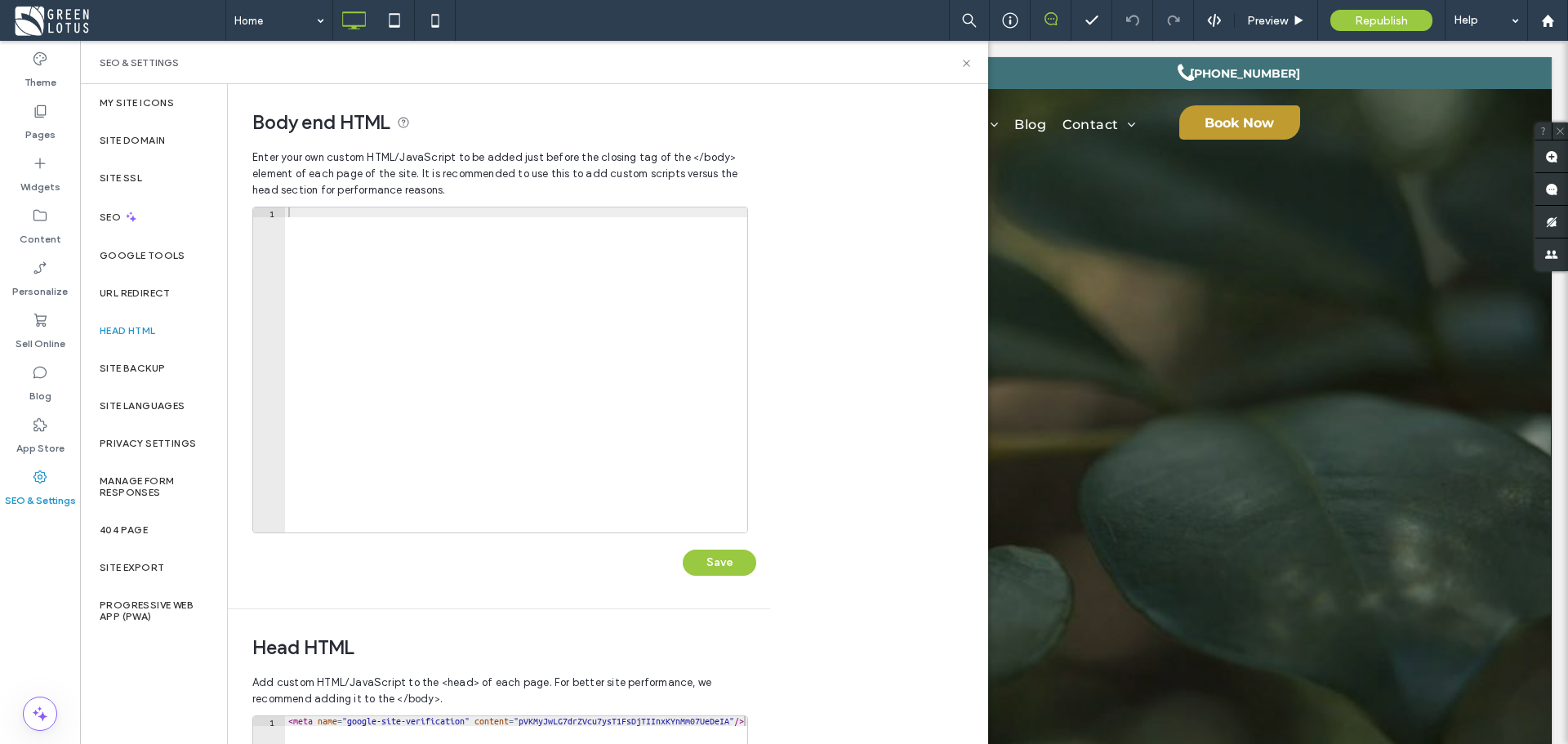
click at [318, 211] on div at bounding box center [516, 380] width 462 height 345
paste textarea "**********"
type textarea "**********"
click at [720, 561] on button "Save" at bounding box center [719, 562] width 74 height 26
click at [966, 64] on icon at bounding box center [966, 62] width 12 height 12
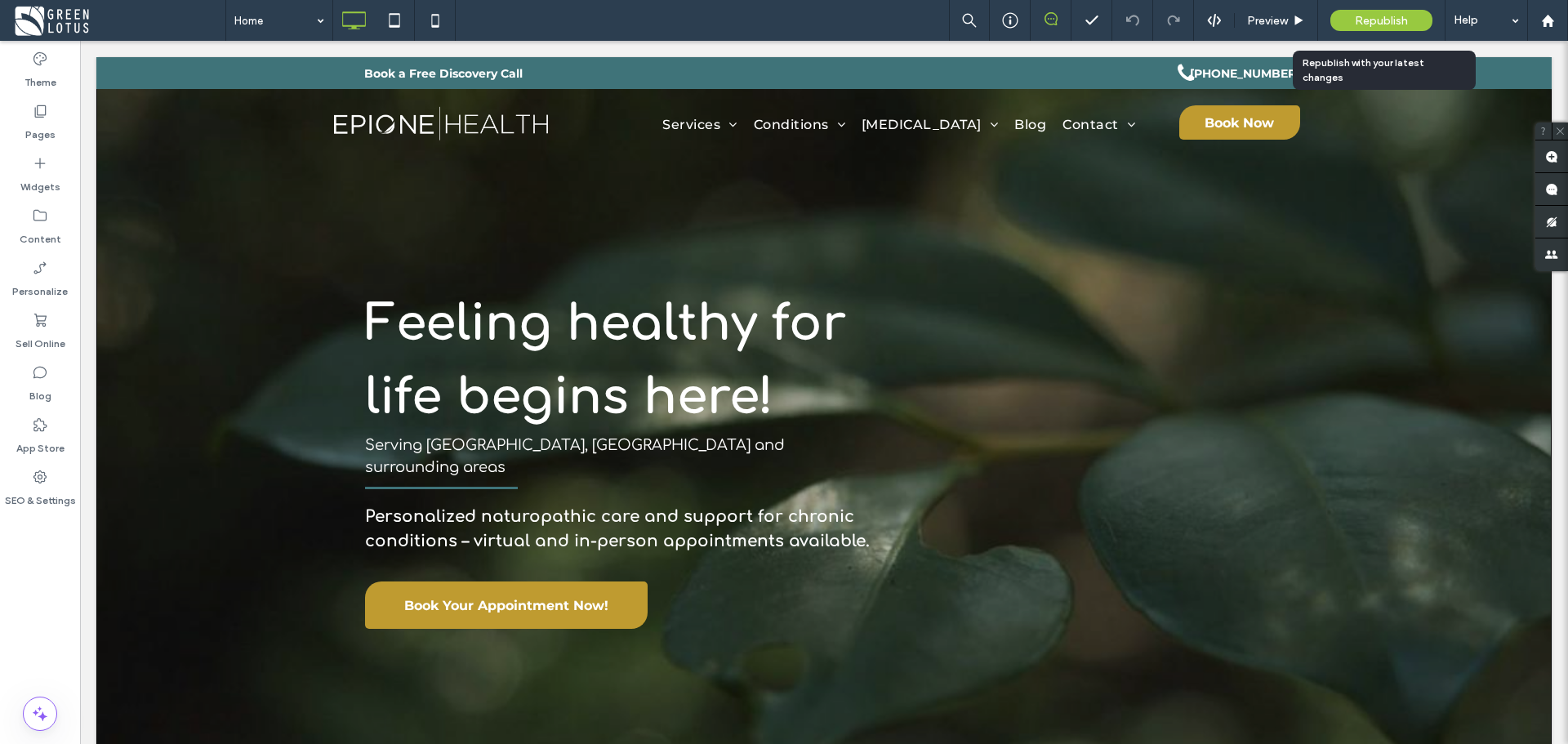
click at [1365, 27] on span "Republish" at bounding box center [1381, 20] width 53 height 14
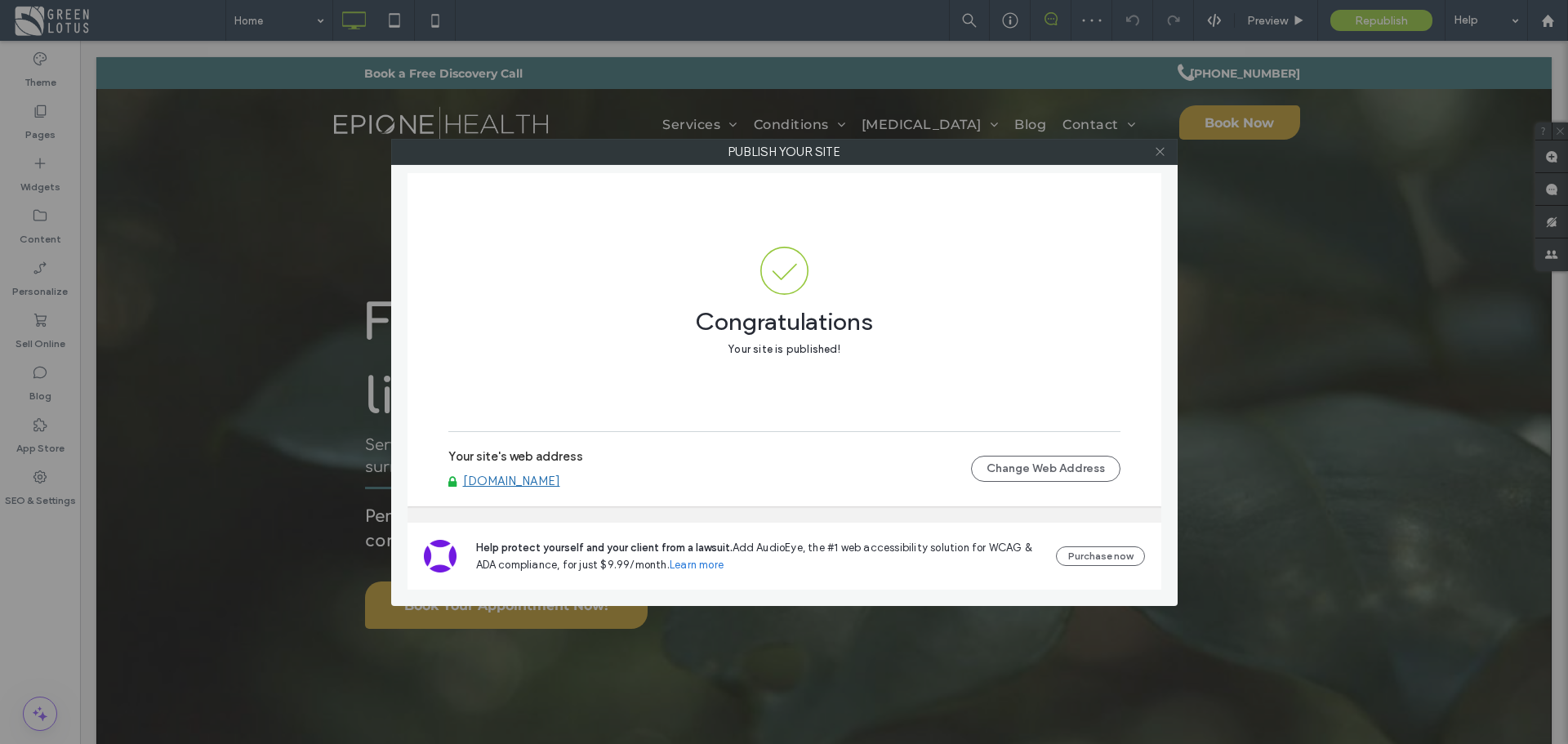
click at [1163, 152] on icon at bounding box center [1159, 151] width 12 height 12
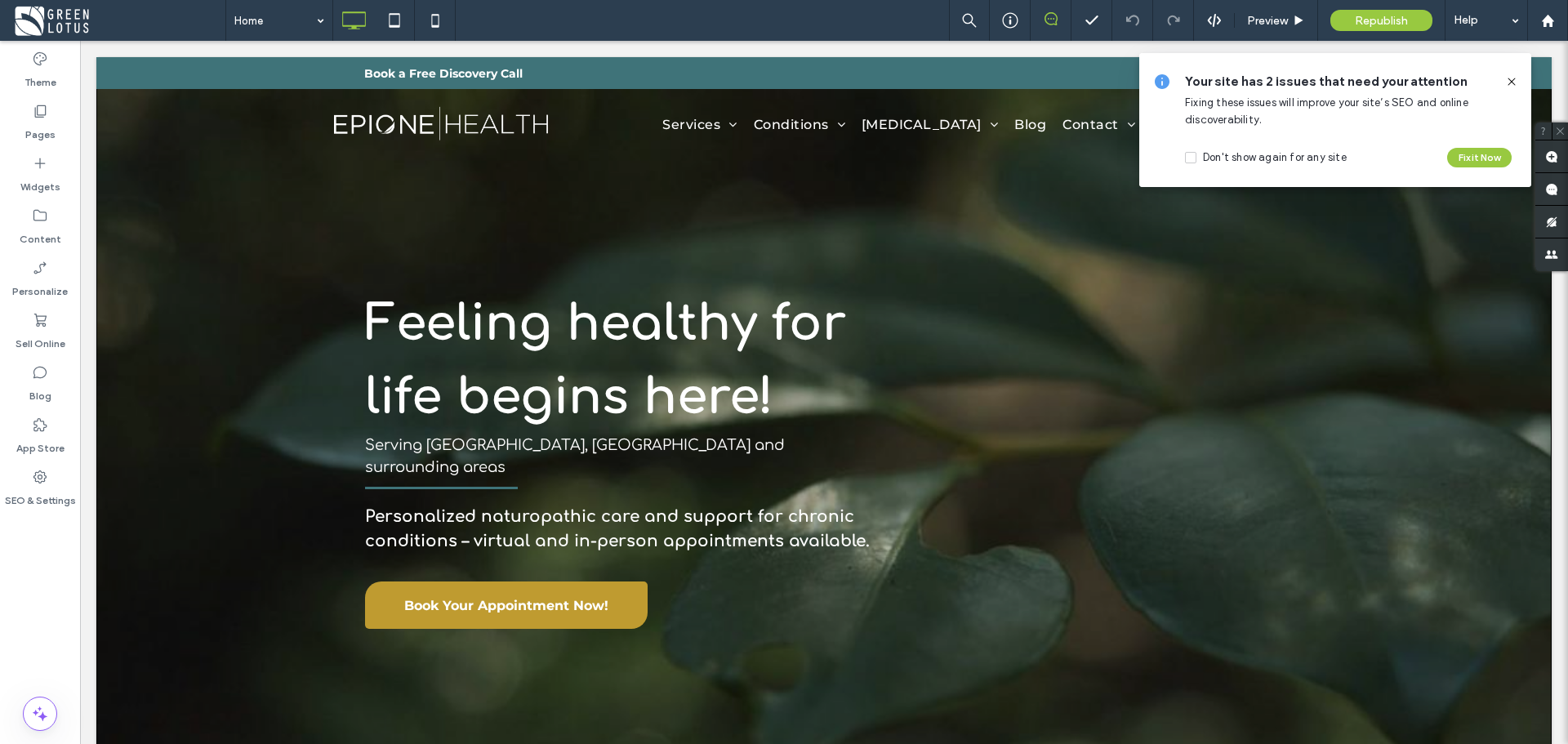
click at [1510, 82] on icon at bounding box center [1511, 82] width 13 height 13
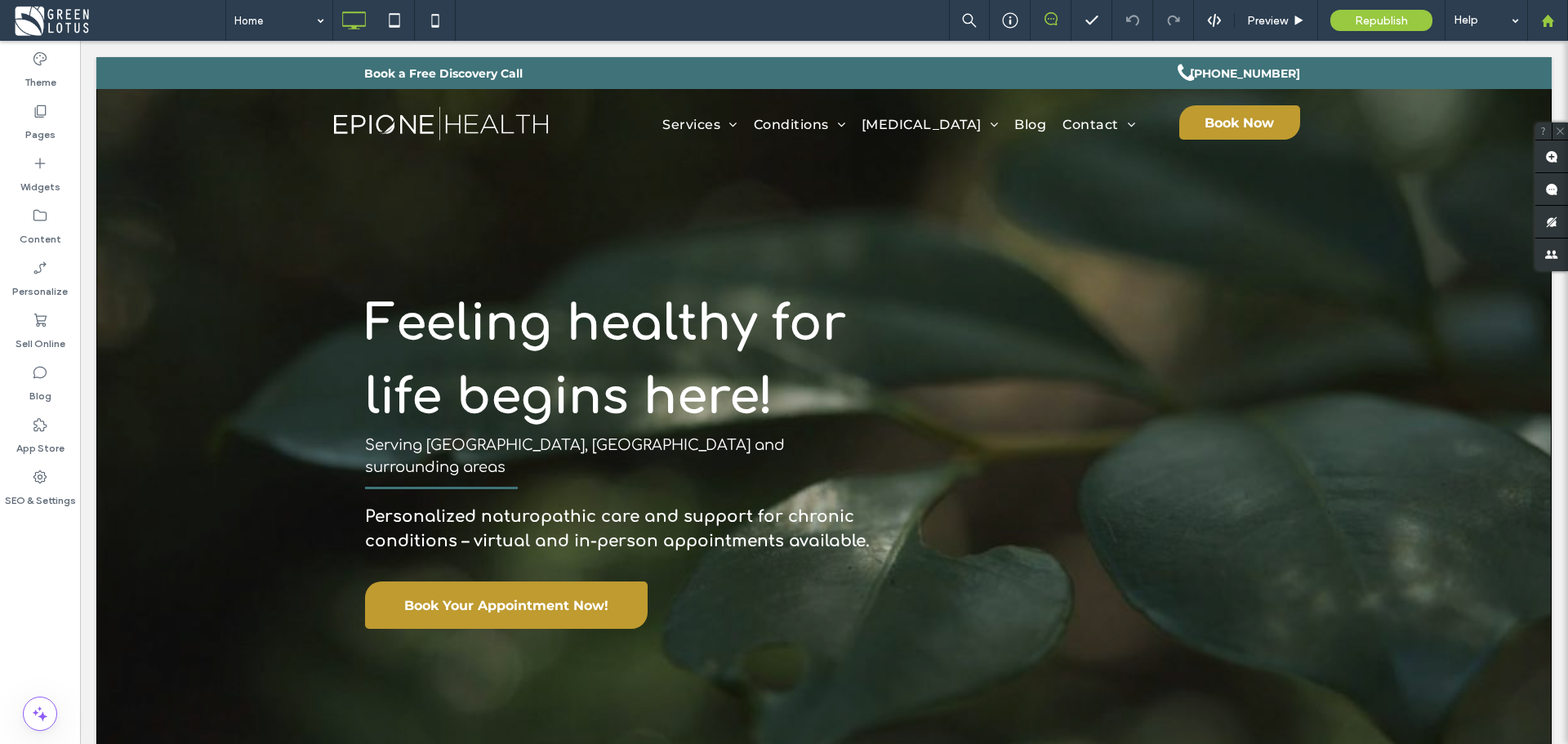
click at [1534, 32] on div at bounding box center [1548, 20] width 41 height 41
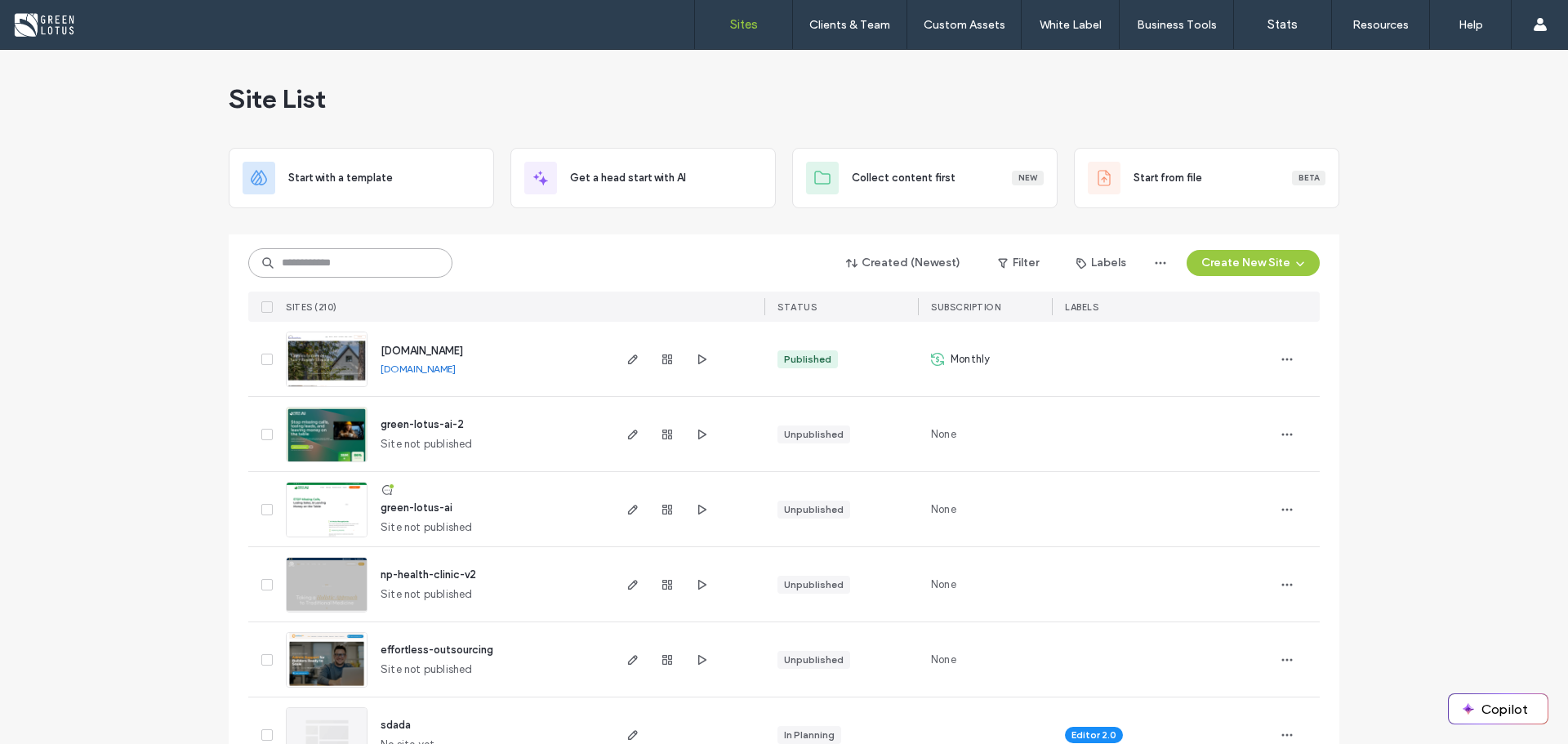
click at [326, 262] on input at bounding box center [350, 264] width 204 height 30
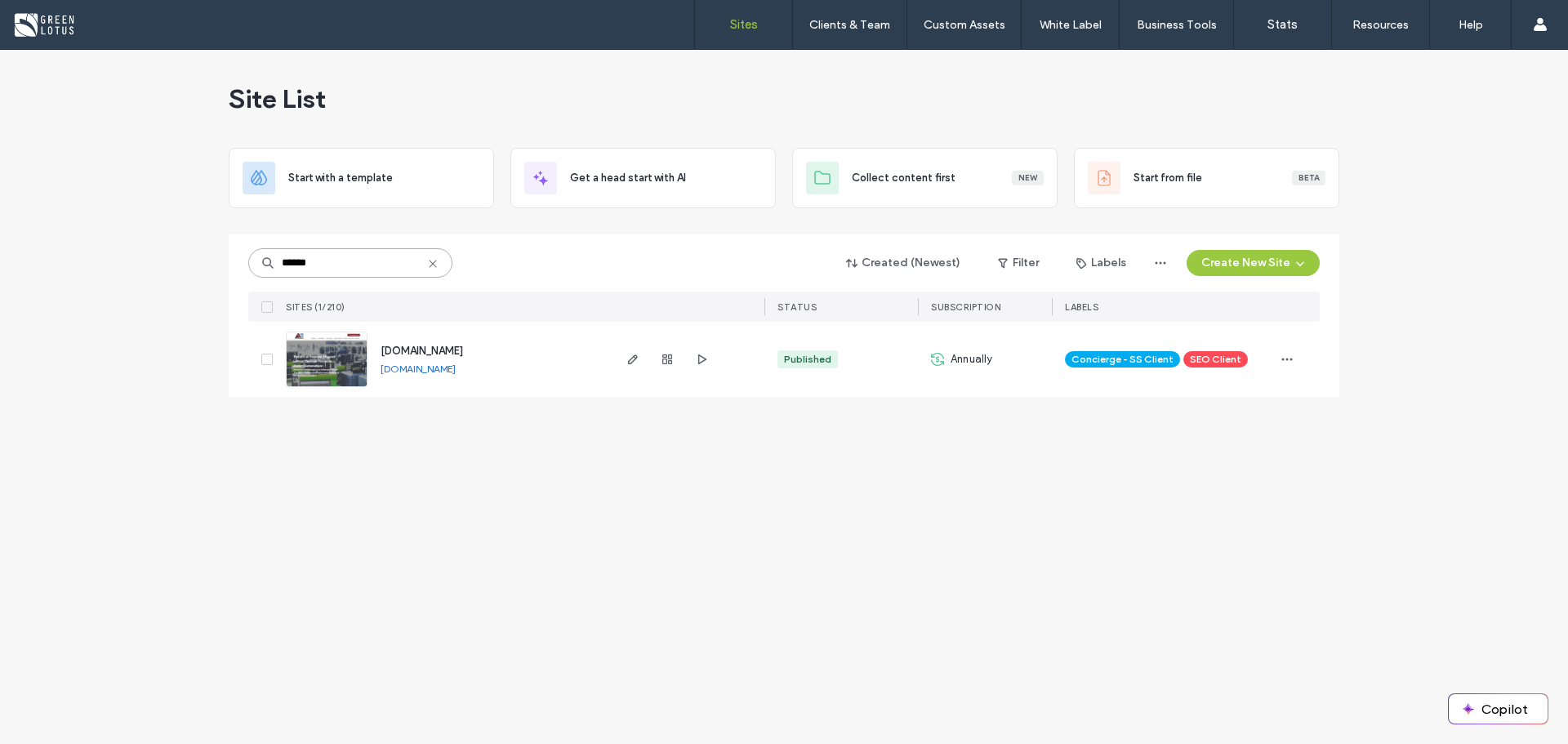
type input "******"
click at [690, 356] on div at bounding box center [667, 358] width 88 height 75
click at [697, 360] on icon "button" at bounding box center [701, 359] width 13 height 13
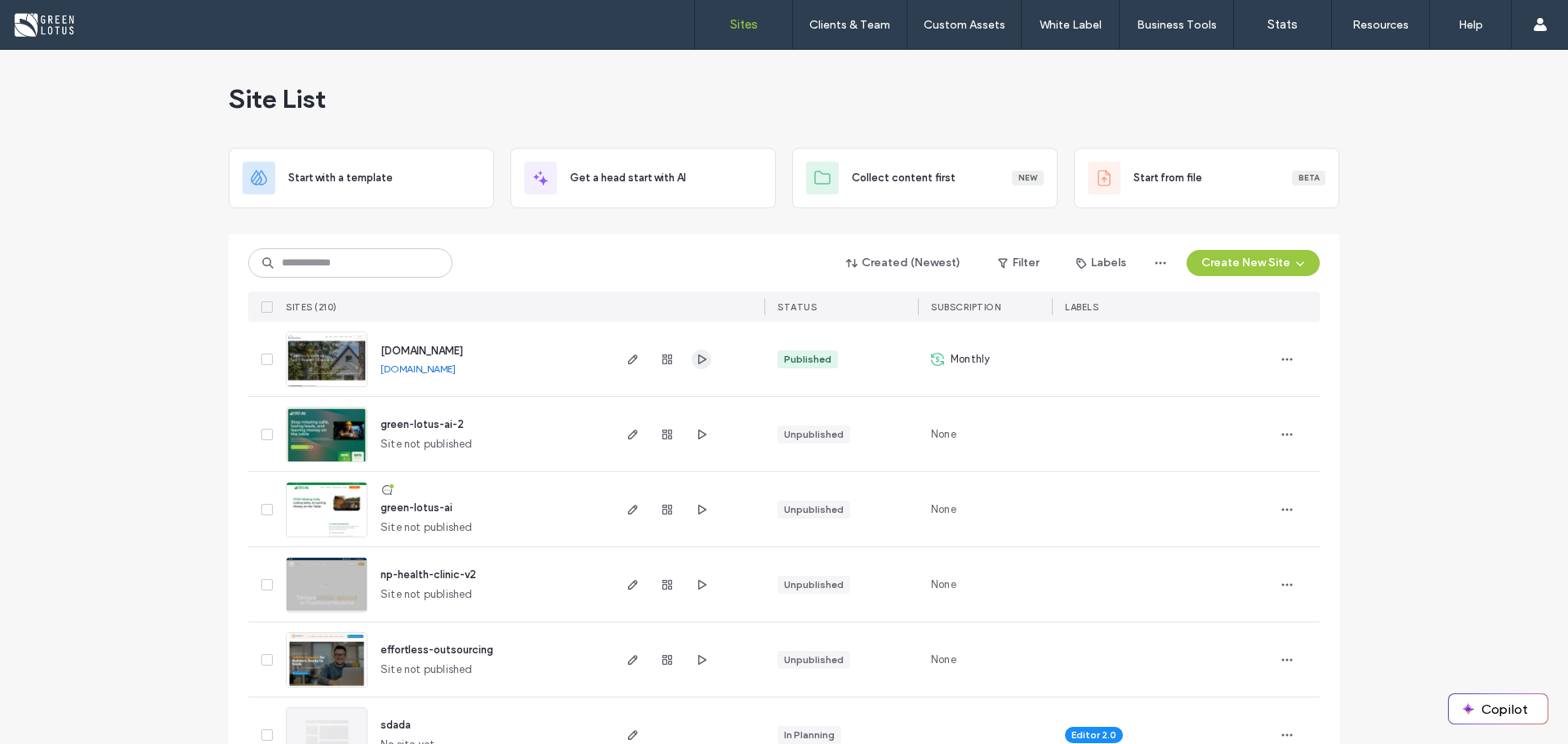
click at [692, 355] on span "button" at bounding box center [701, 358] width 20 height 20
